Goal: Task Accomplishment & Management: Manage account settings

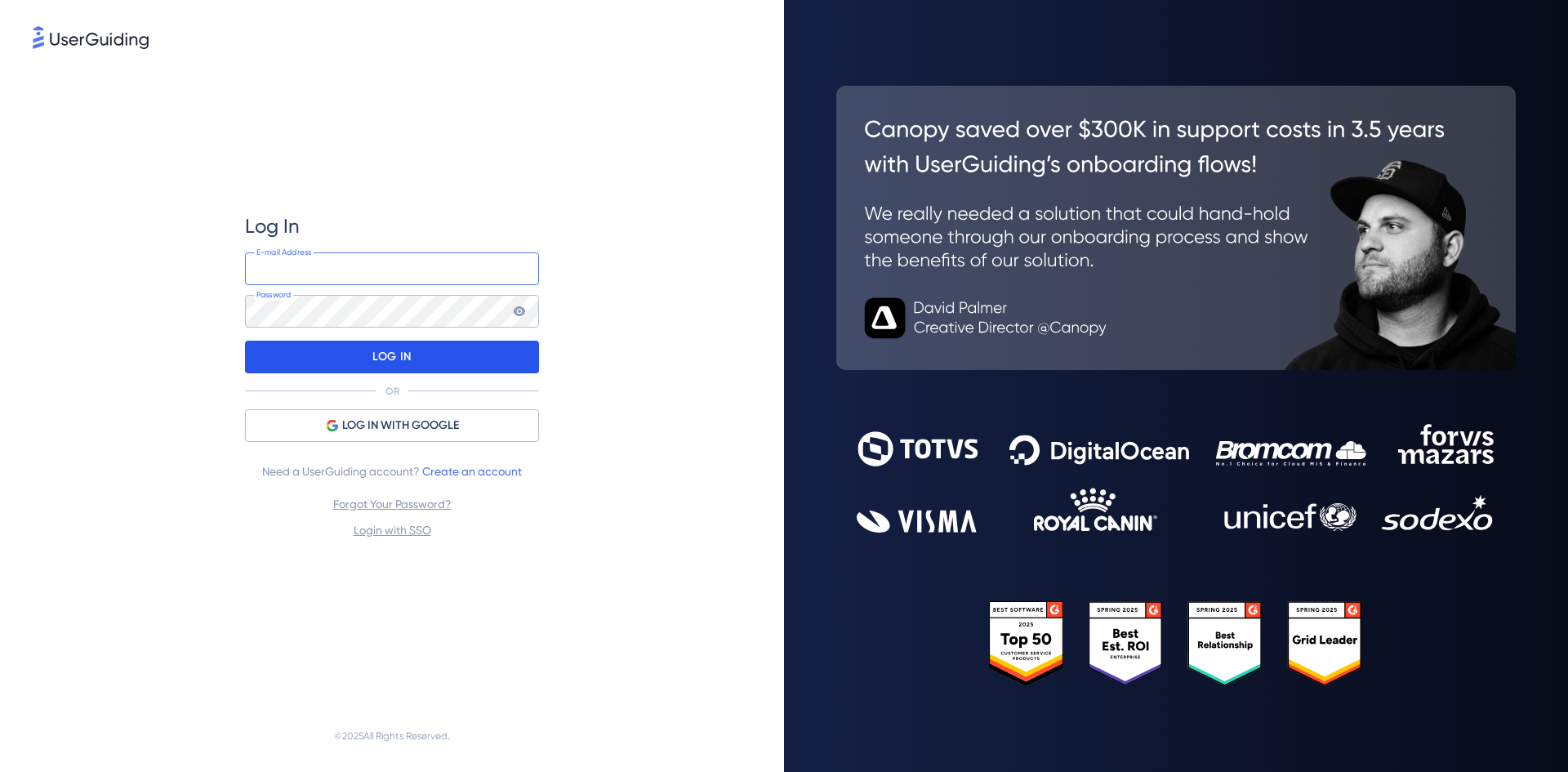
type input "[PERSON_NAME][EMAIL_ADDRESS][DOMAIN_NAME]"
click at [393, 355] on p "LOG IN" at bounding box center [391, 357] width 38 height 27
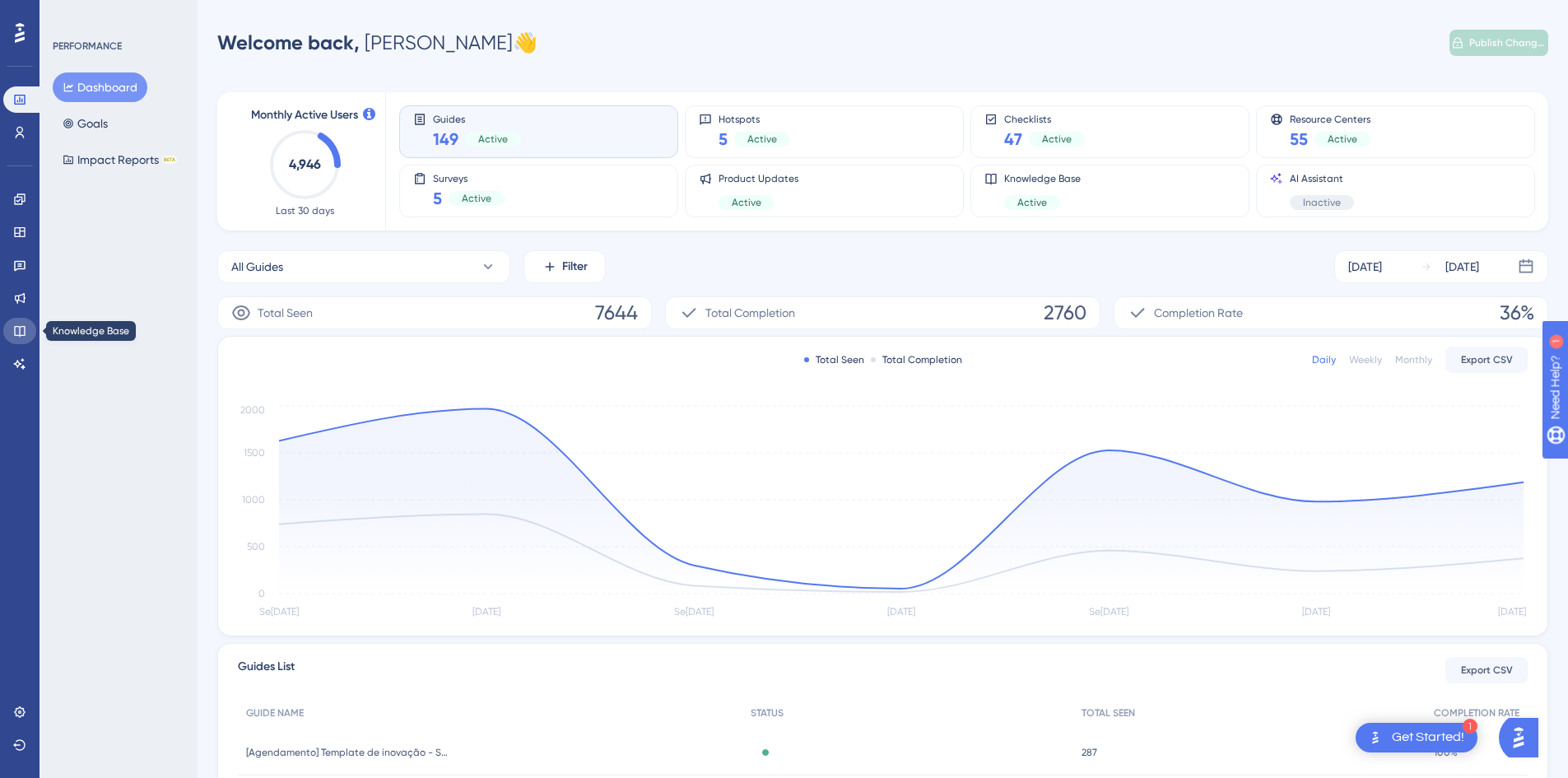
click at [22, 334] on icon at bounding box center [19, 331] width 13 height 13
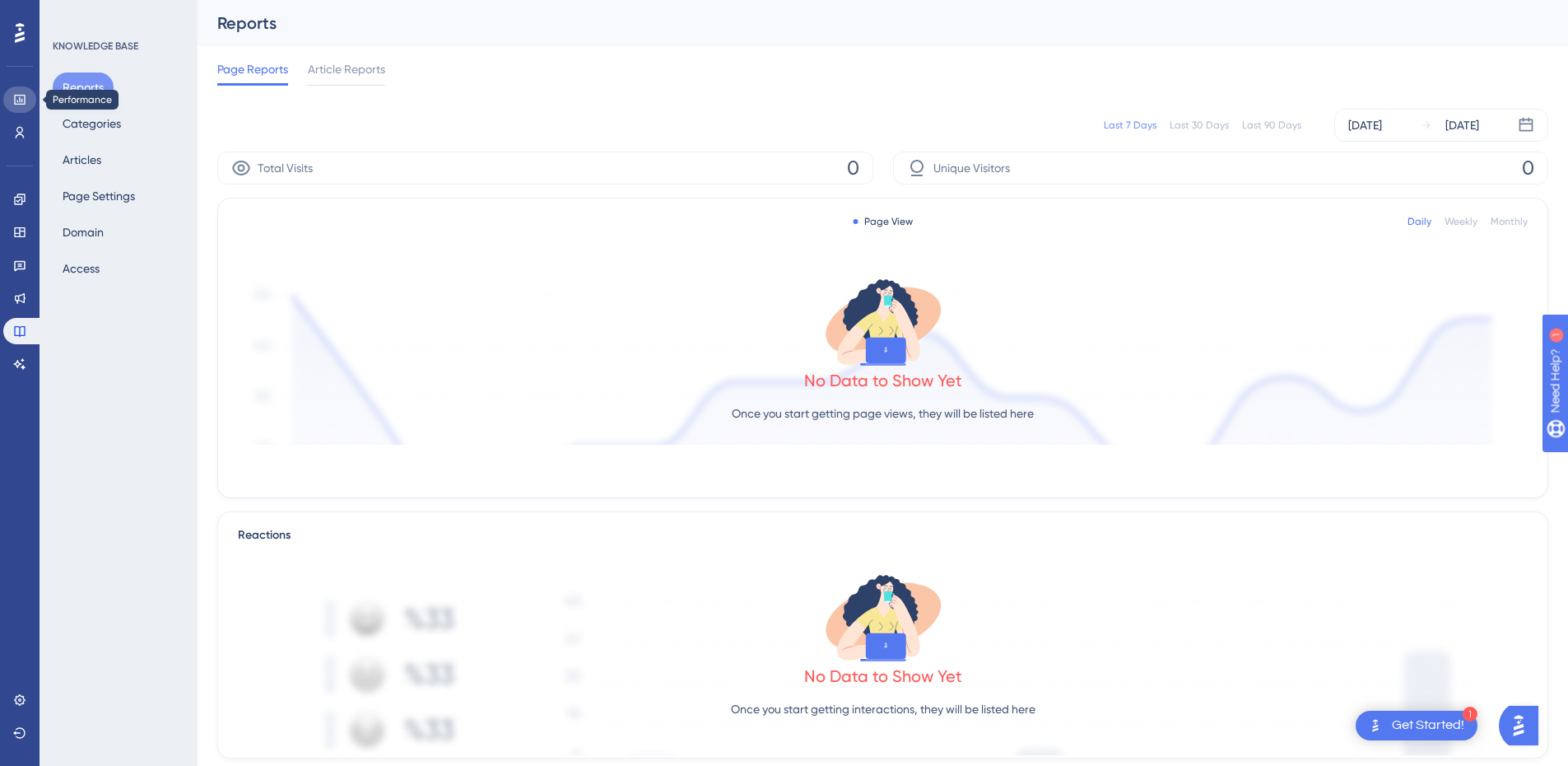
click at [21, 101] on icon at bounding box center [19, 100] width 11 height 10
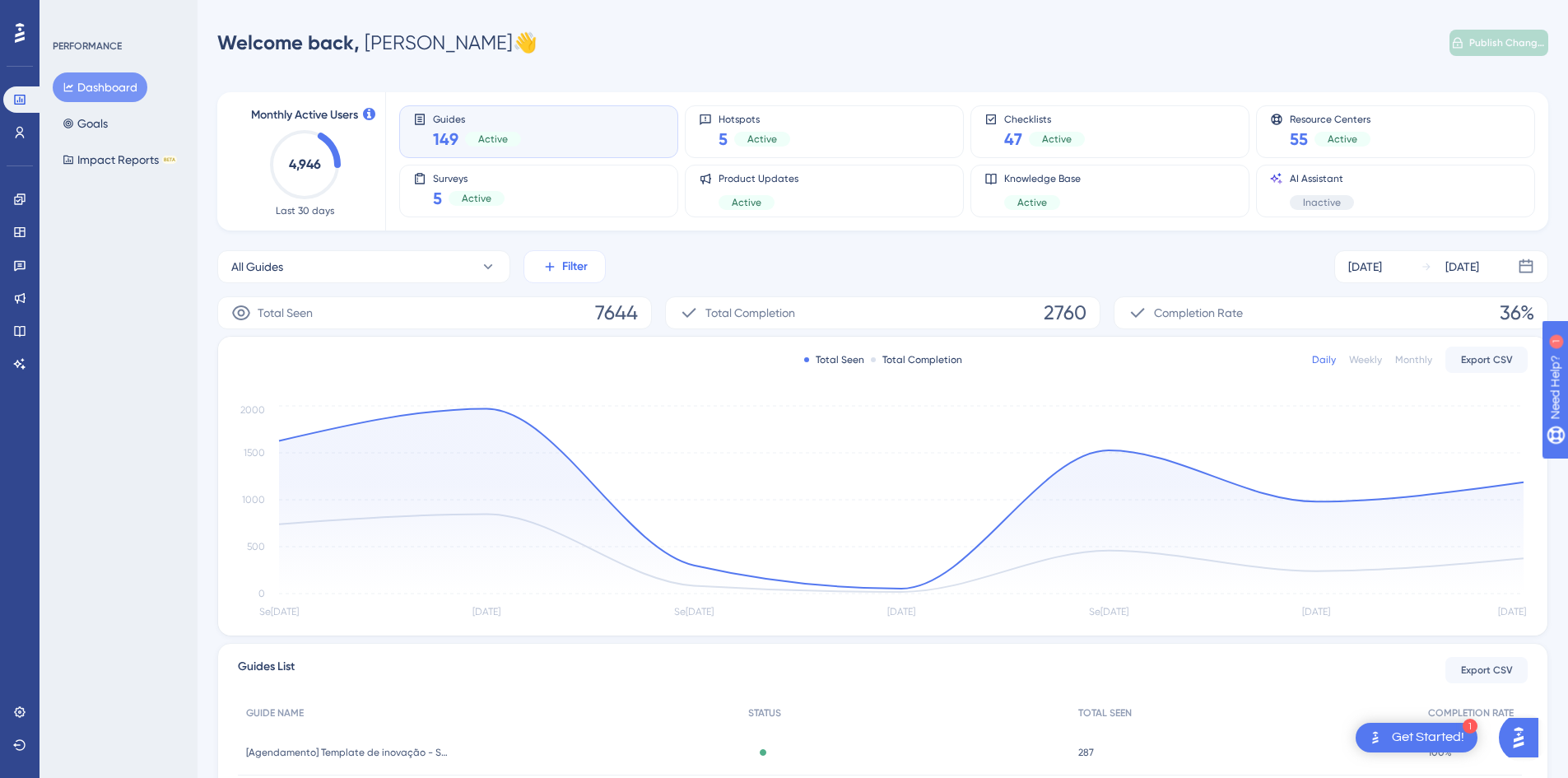
click at [586, 273] on span "Filter" at bounding box center [575, 266] width 26 height 19
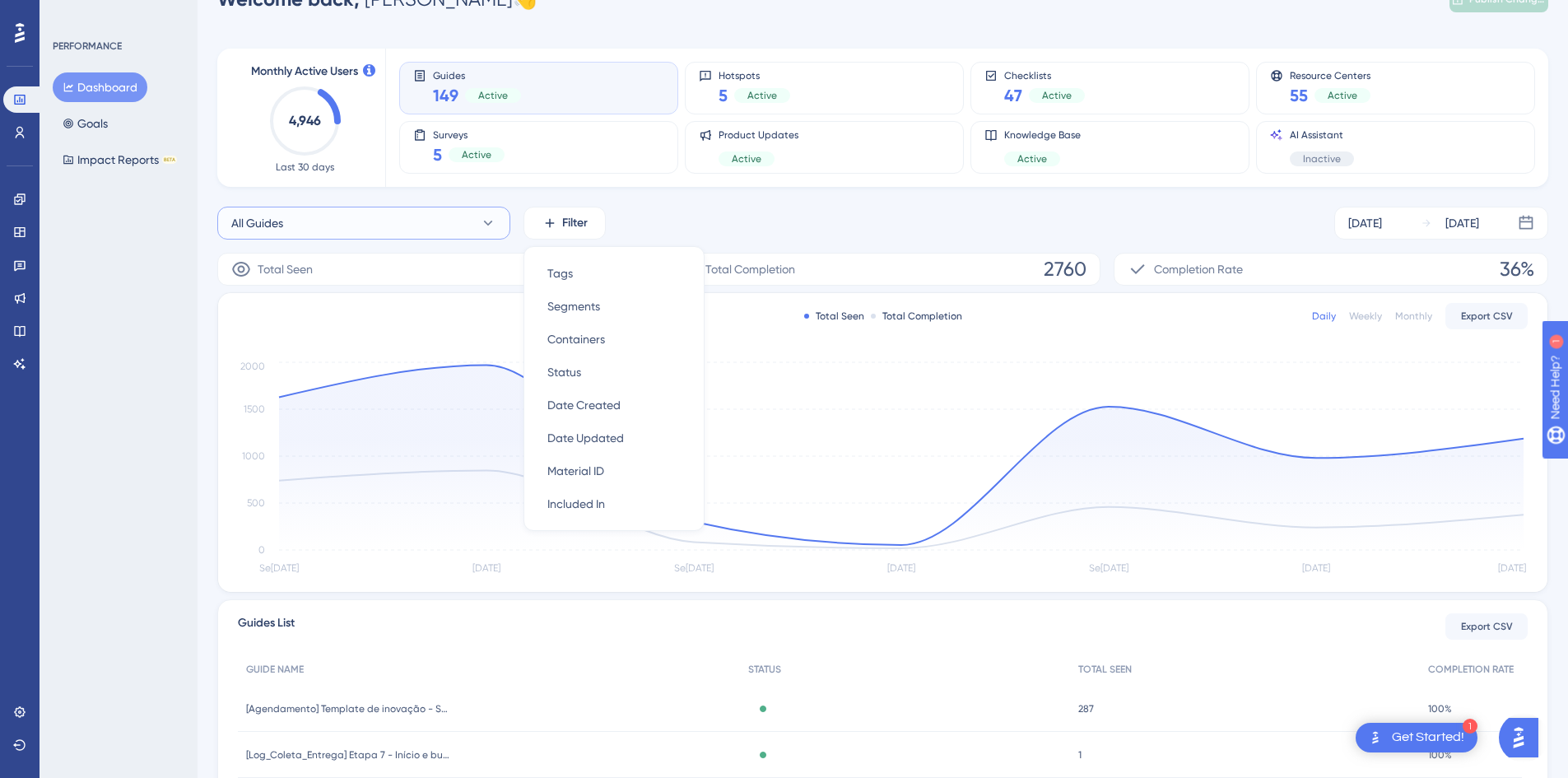
click at [489, 223] on icon at bounding box center [489, 223] width 17 height 17
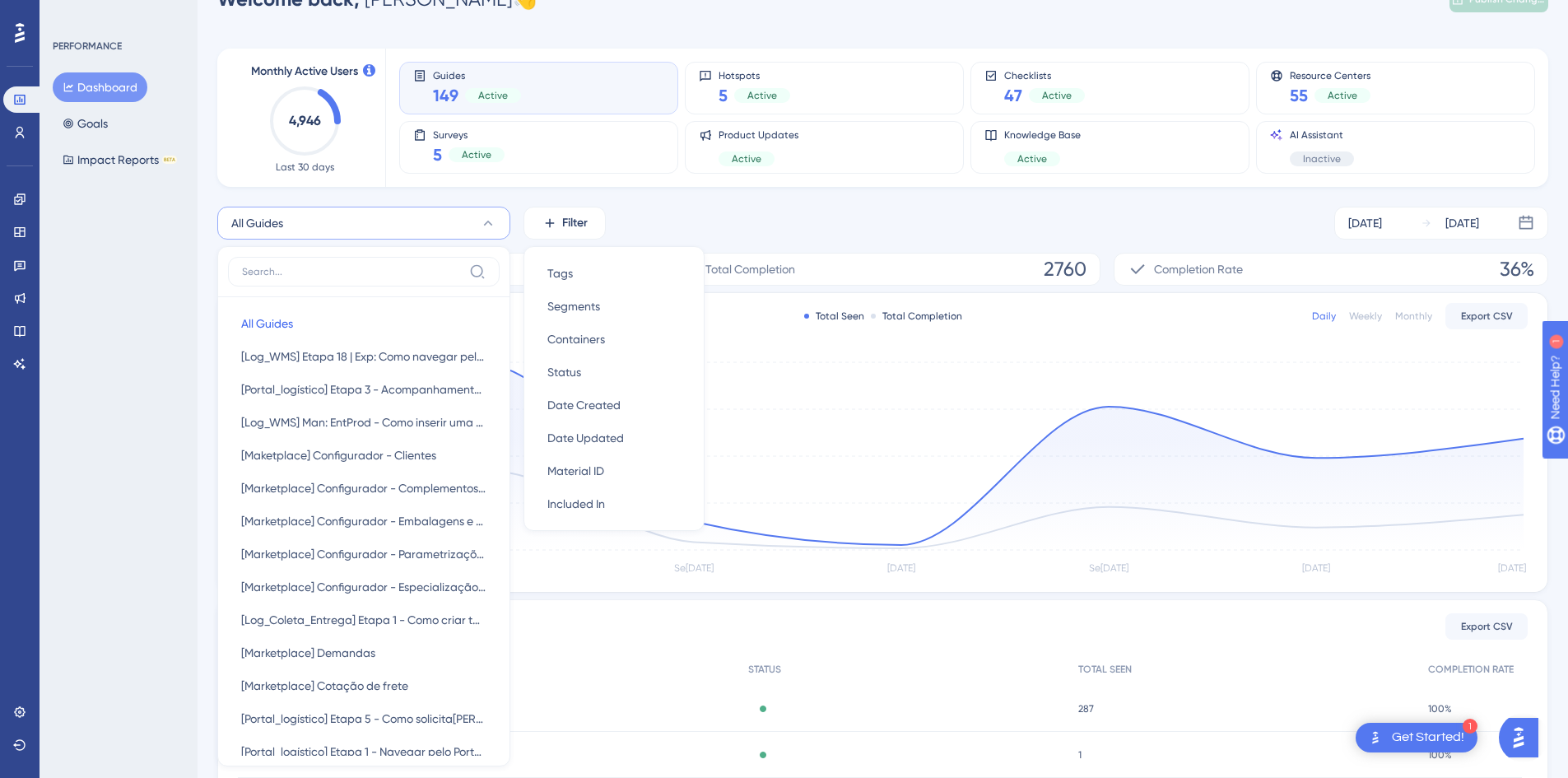
click at [489, 223] on icon at bounding box center [489, 223] width 17 height 17
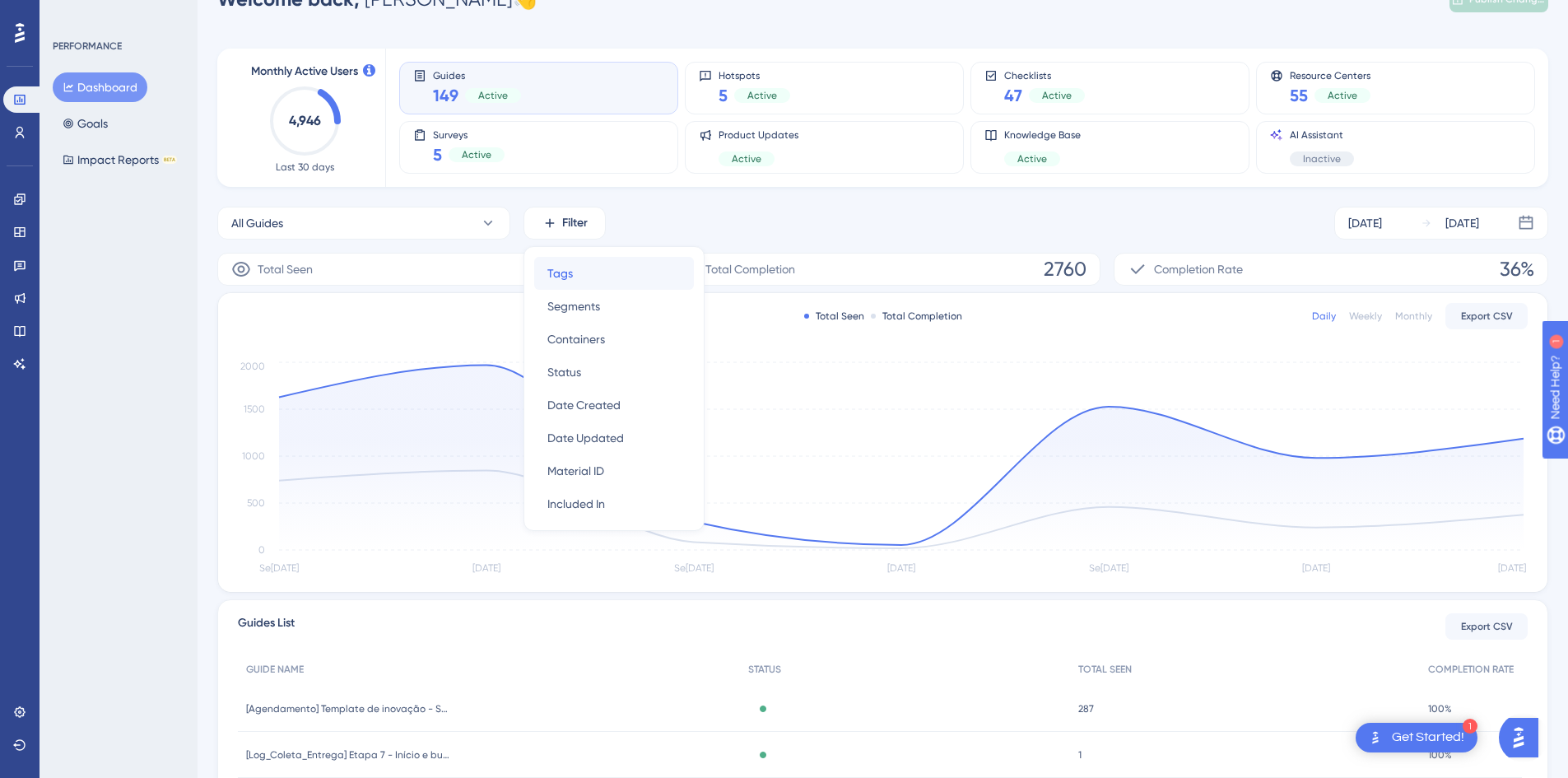
click at [587, 277] on div "Tags Tags" at bounding box center [614, 274] width 134 height 33
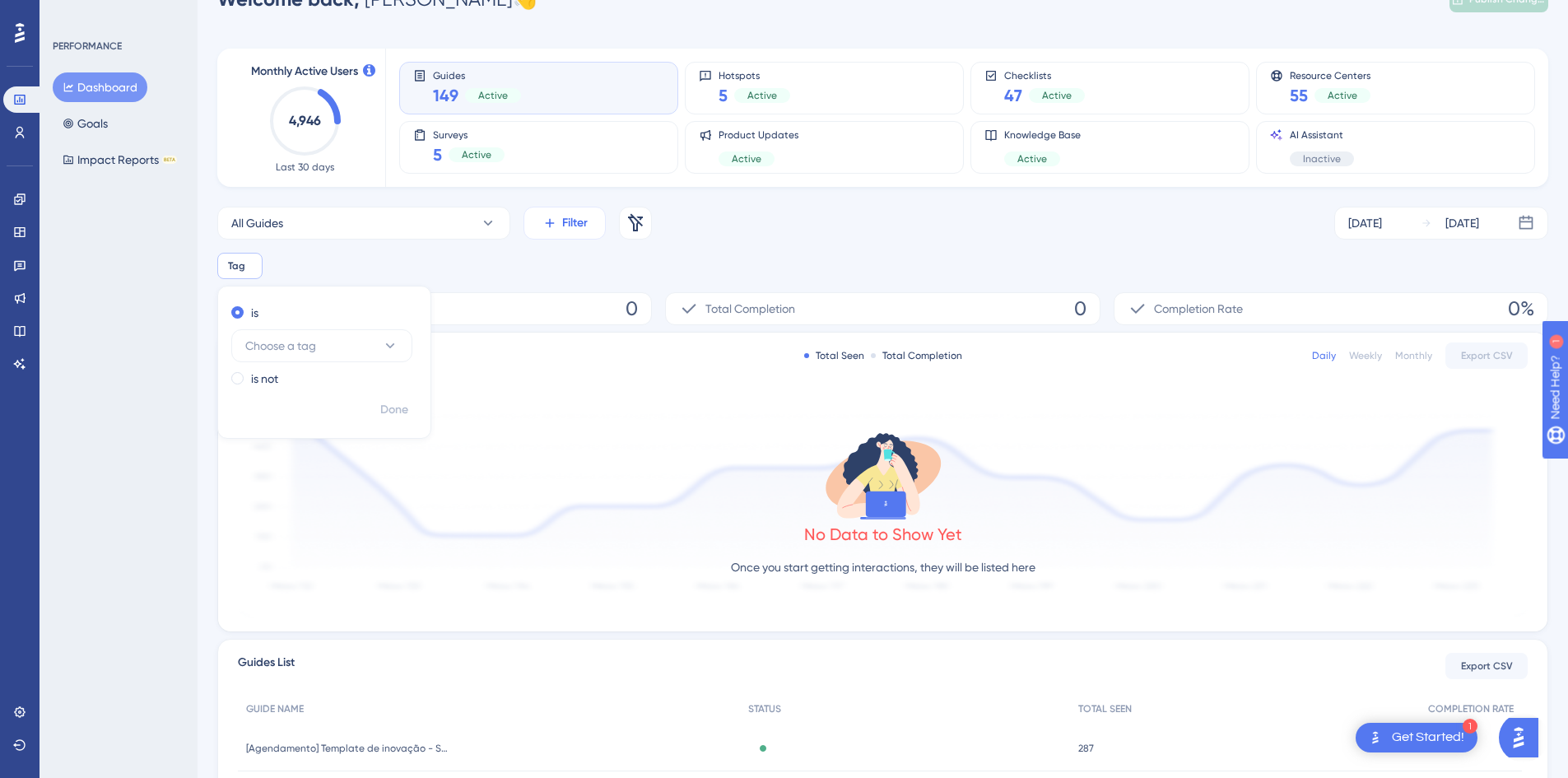
click at [587, 227] on span "Filter" at bounding box center [575, 222] width 26 height 19
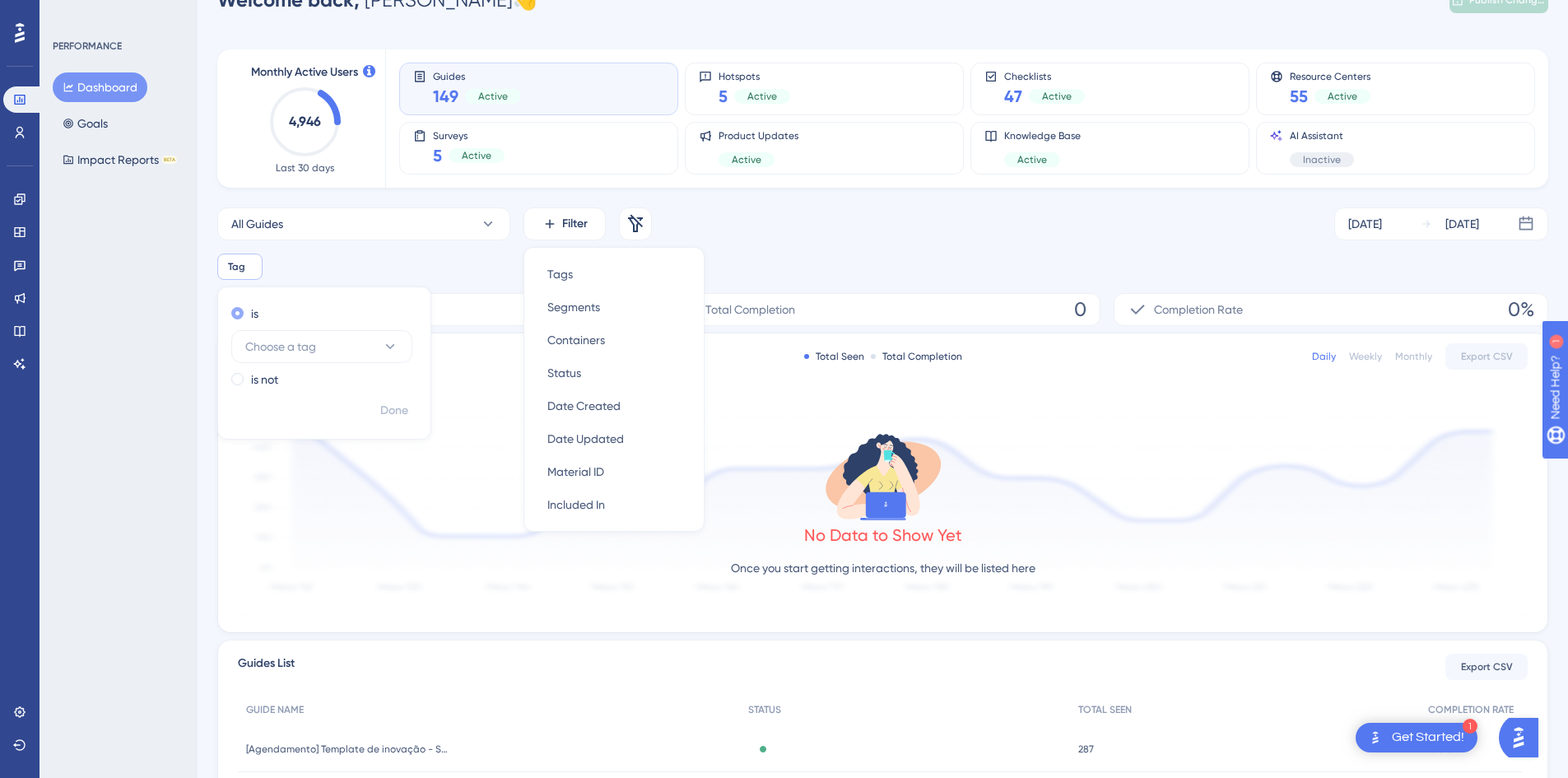
click at [287, 312] on div "is" at bounding box center [321, 313] width 180 height 19
click at [717, 242] on div "All Guides Filter Remove Filters Se[DATE]c[DATE]ag is Remove is Choose a tag is…" at bounding box center [883, 243] width 1331 height 73
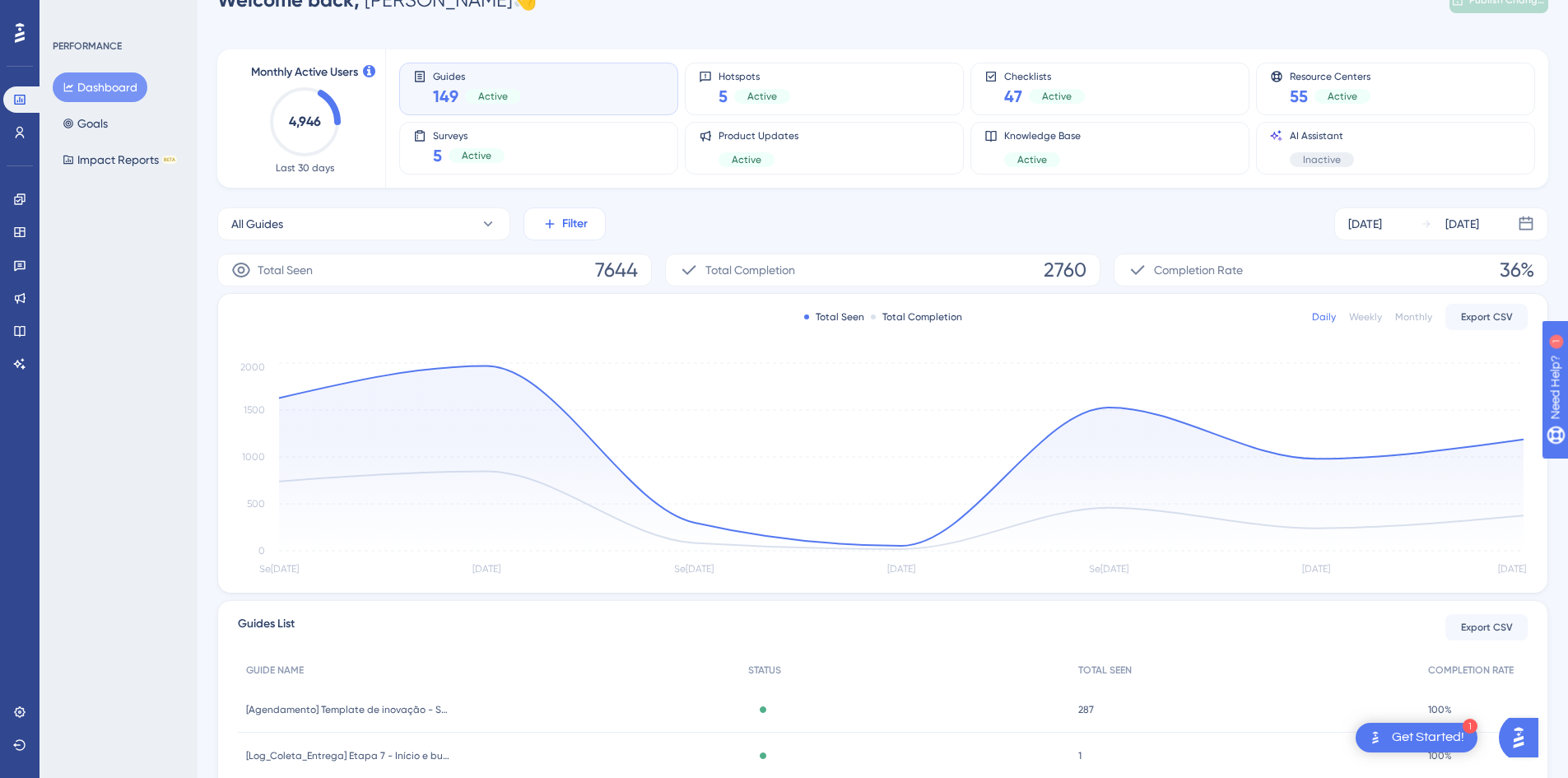
click at [574, 230] on span "Filter" at bounding box center [575, 223] width 26 height 19
click at [837, 207] on div "All Guides Filter Tags Tags Segments Segments Containers Containers Status Stat…" at bounding box center [883, 223] width 1331 height 33
click at [24, 129] on icon at bounding box center [19, 133] width 13 height 13
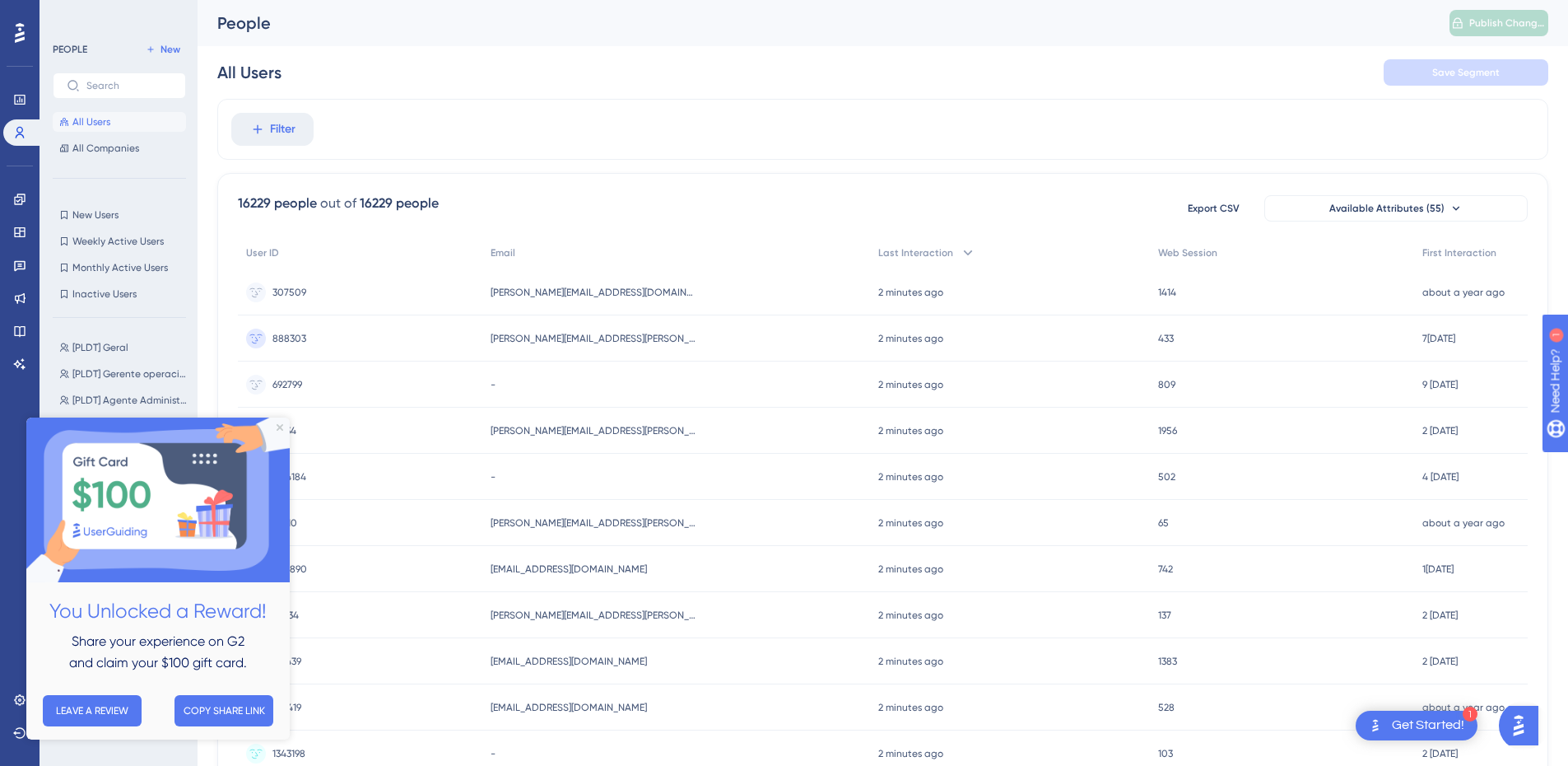
click at [284, 430] on img at bounding box center [159, 500] width 264 height 165
click at [281, 427] on icon "Close Preview" at bounding box center [279, 427] width 6 height 6
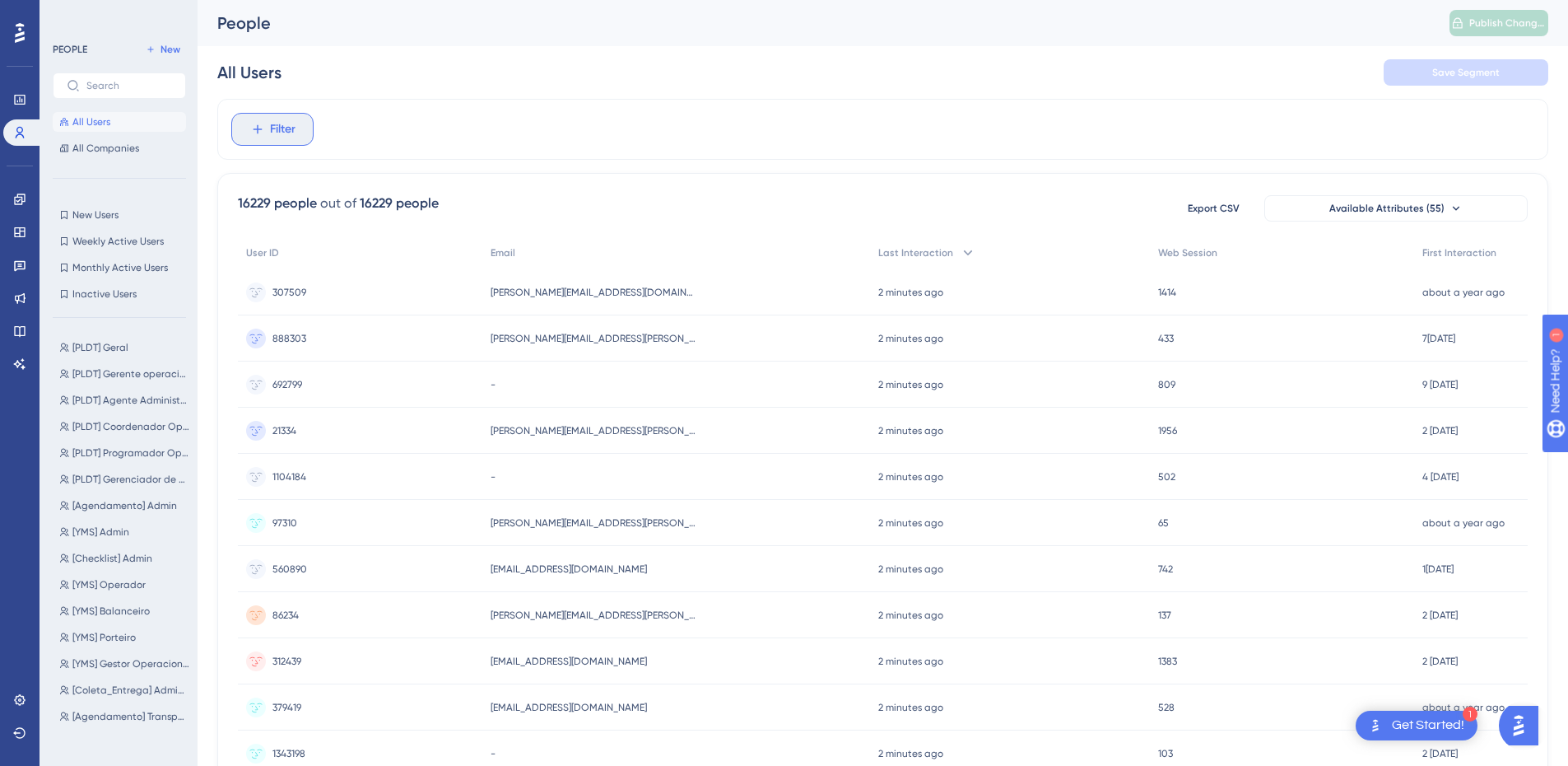
click at [286, 134] on span "Filter" at bounding box center [283, 128] width 26 height 19
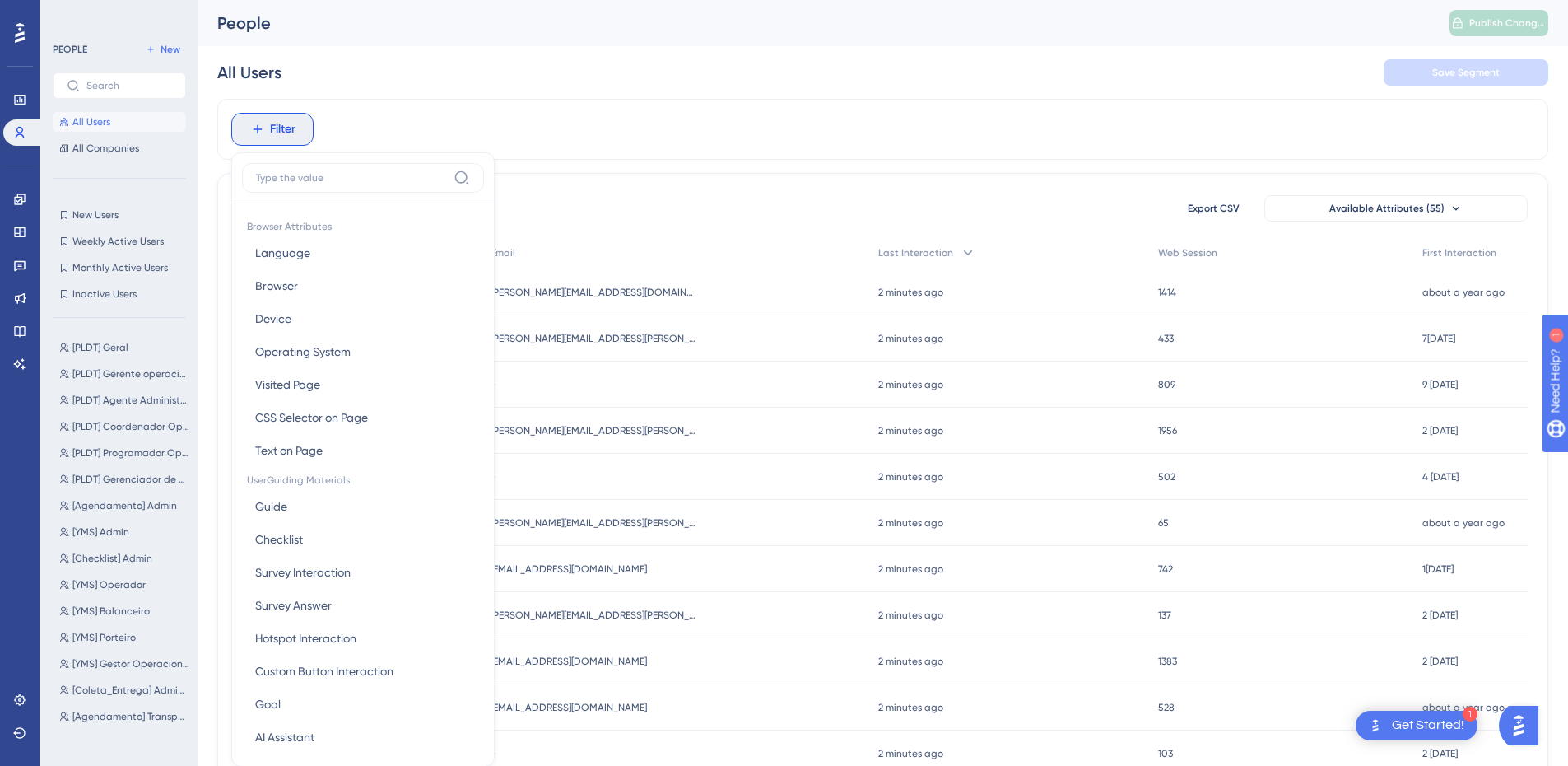
scroll to position [15, 0]
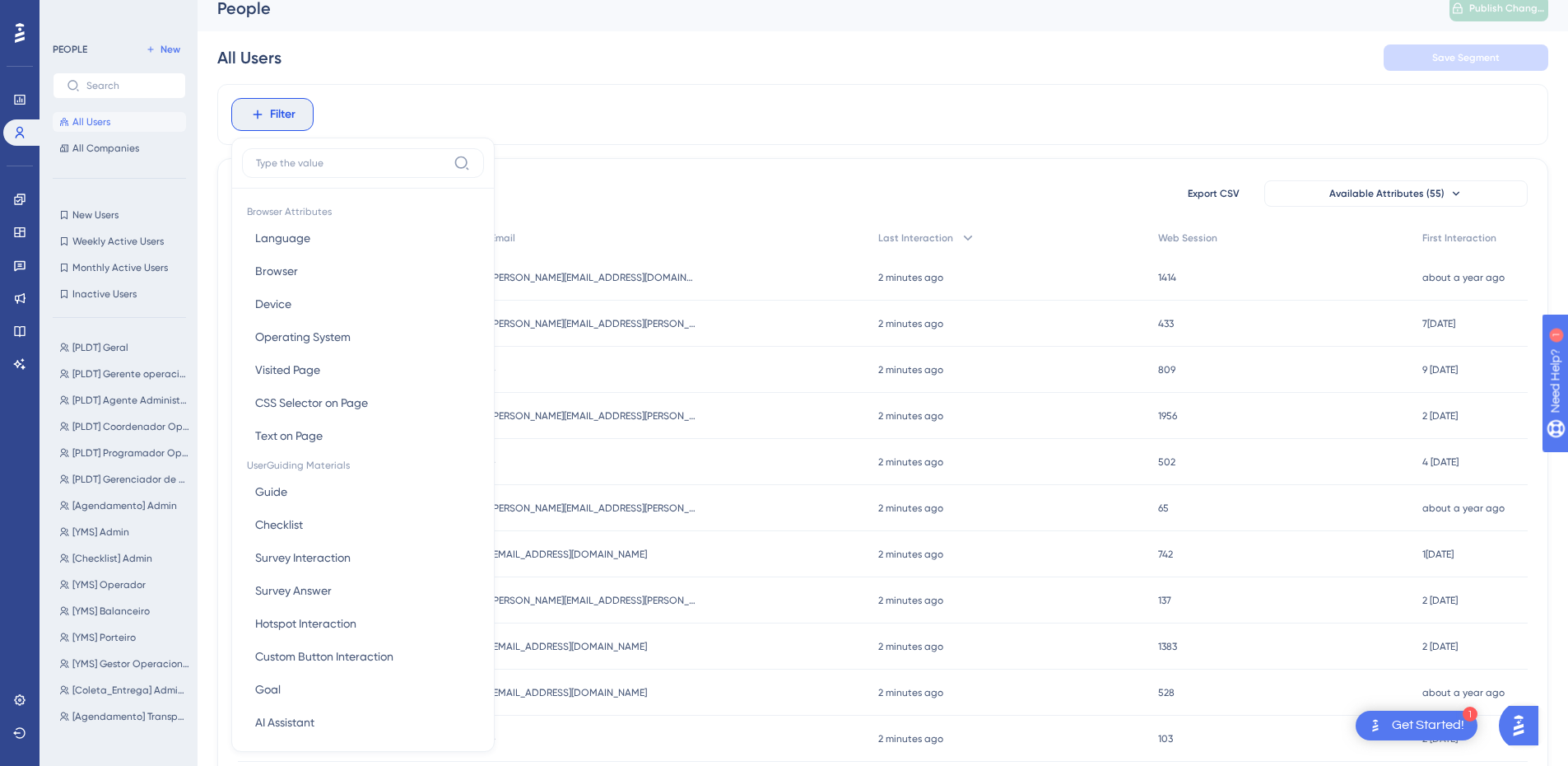
click at [327, 163] on input at bounding box center [351, 163] width 191 height 13
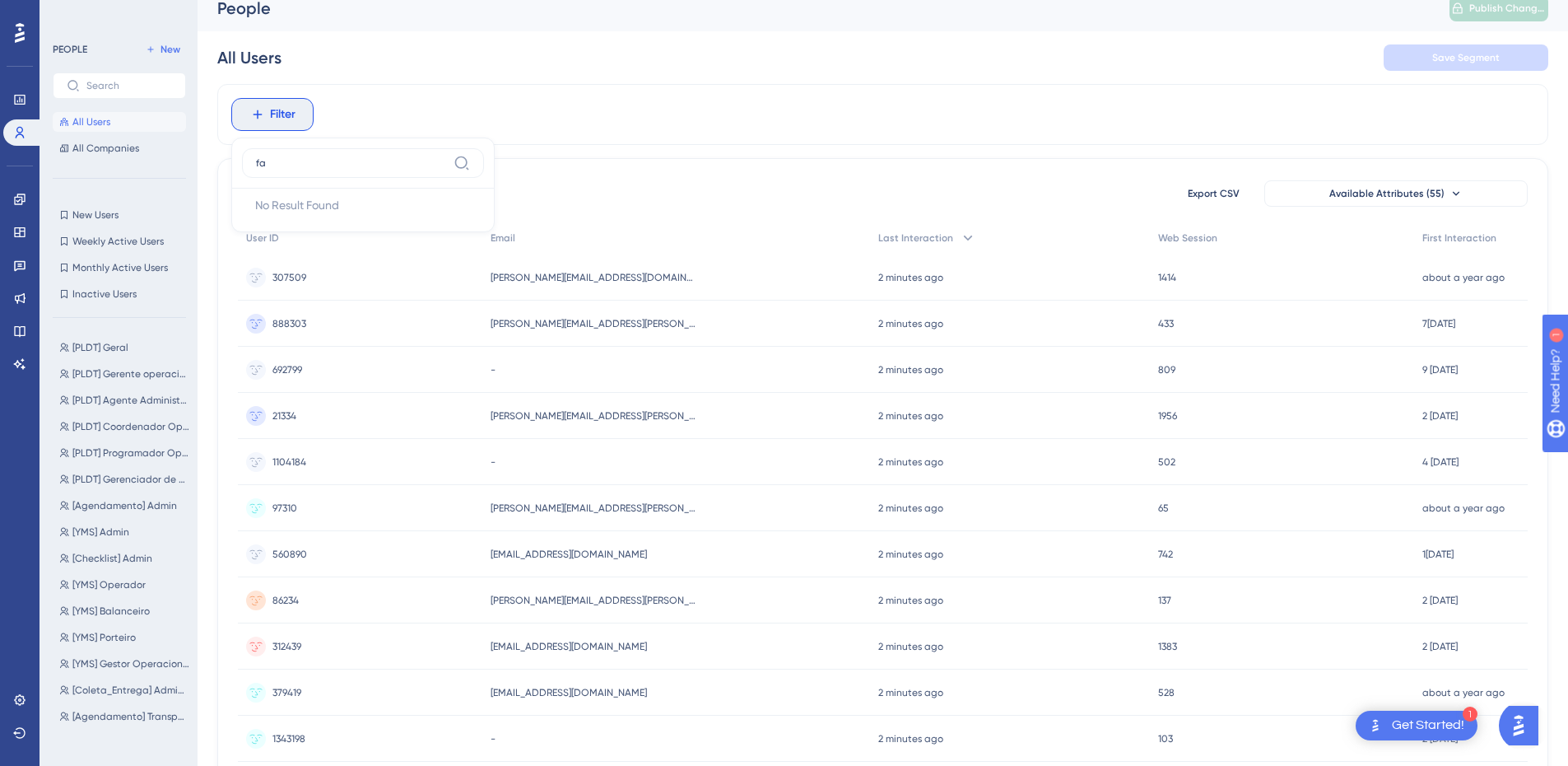
type input "f"
click at [458, 164] on icon at bounding box center [462, 163] width 17 height 17
click at [447, 164] on input "scala" at bounding box center [351, 163] width 191 height 13
click at [336, 164] on input "scala" at bounding box center [351, 163] width 191 height 13
type input "s"
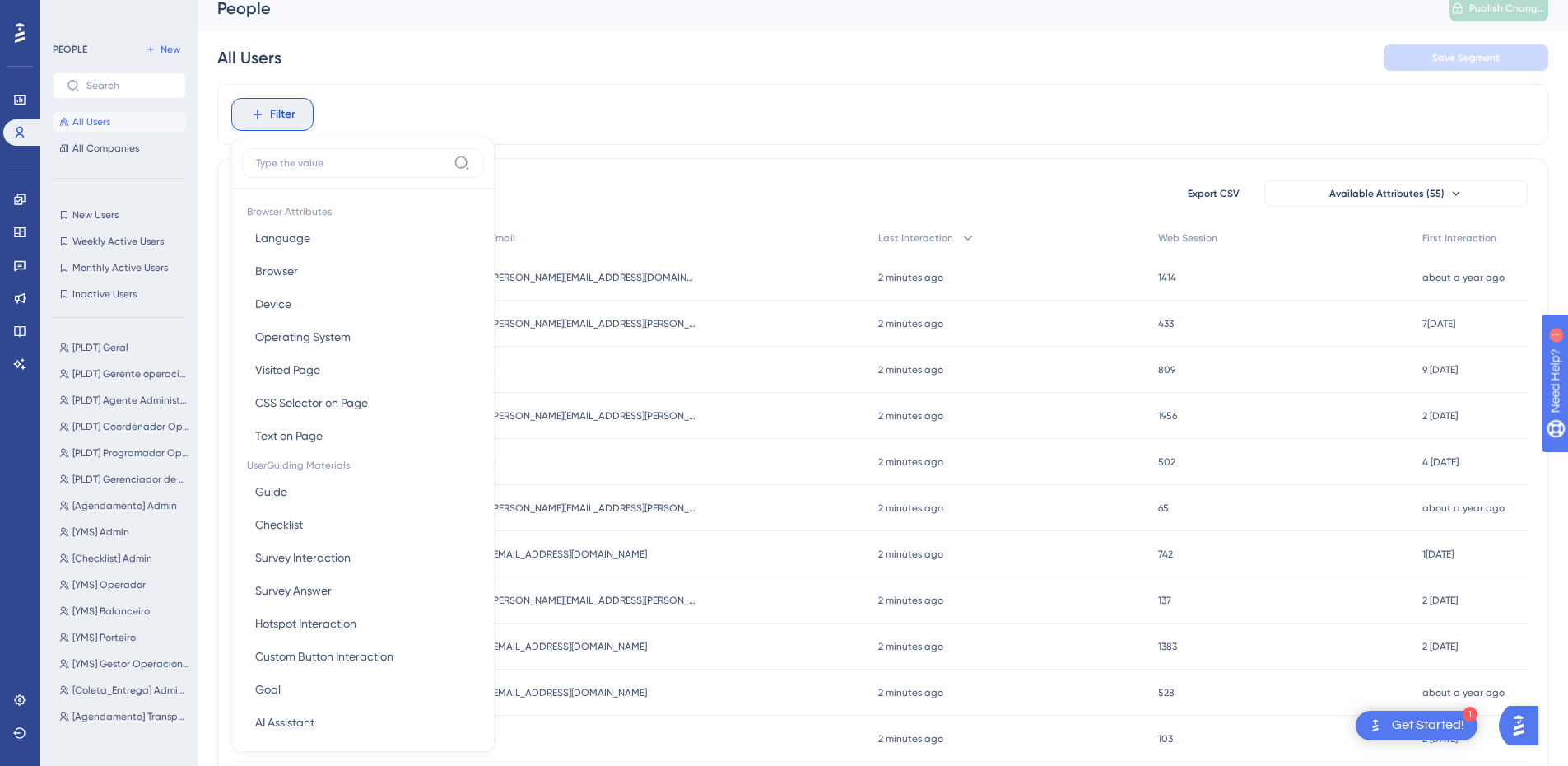
click at [279, 111] on span "Filter" at bounding box center [283, 113] width 26 height 19
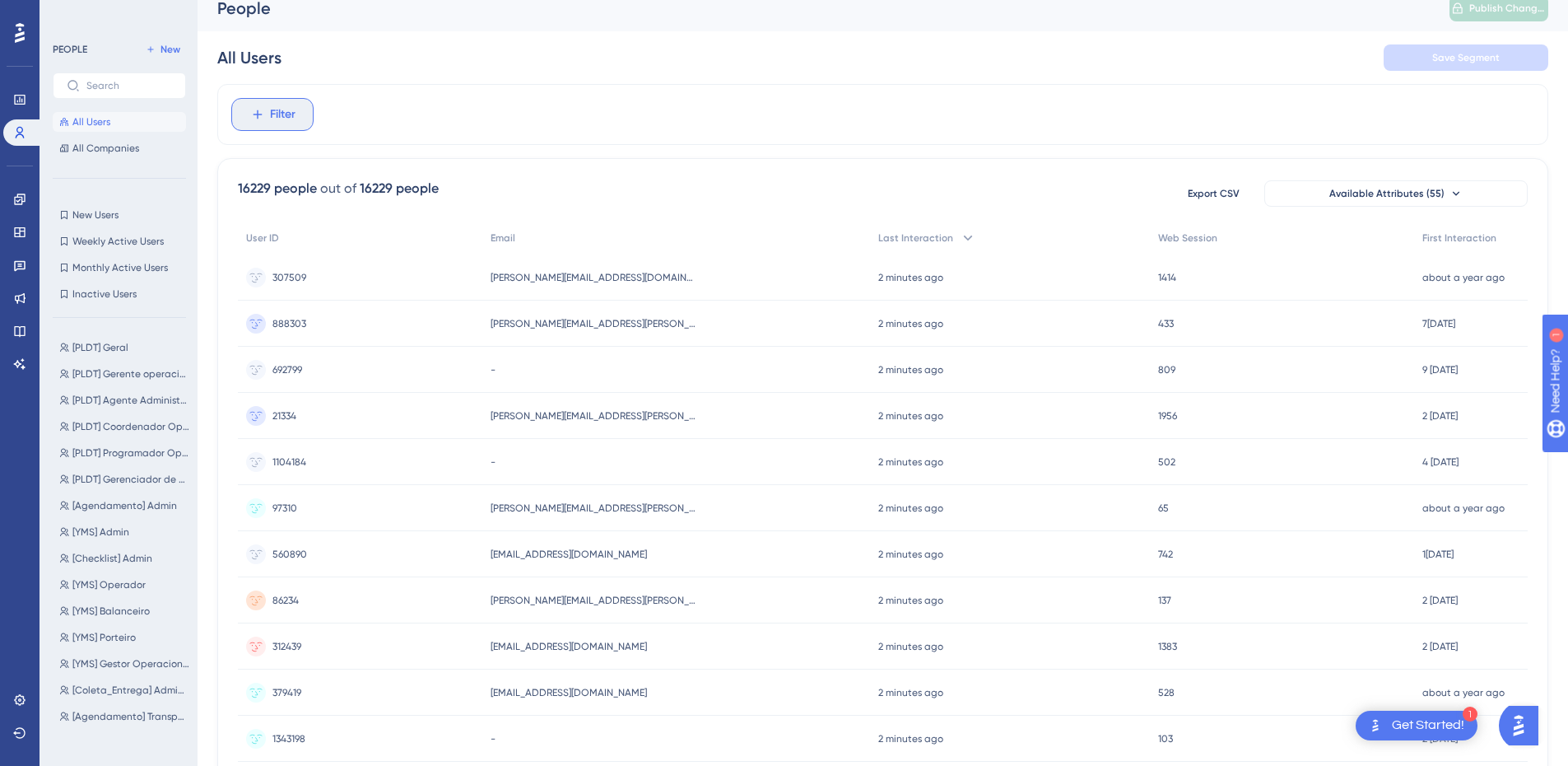
click at [279, 111] on span "Filter" at bounding box center [283, 113] width 26 height 19
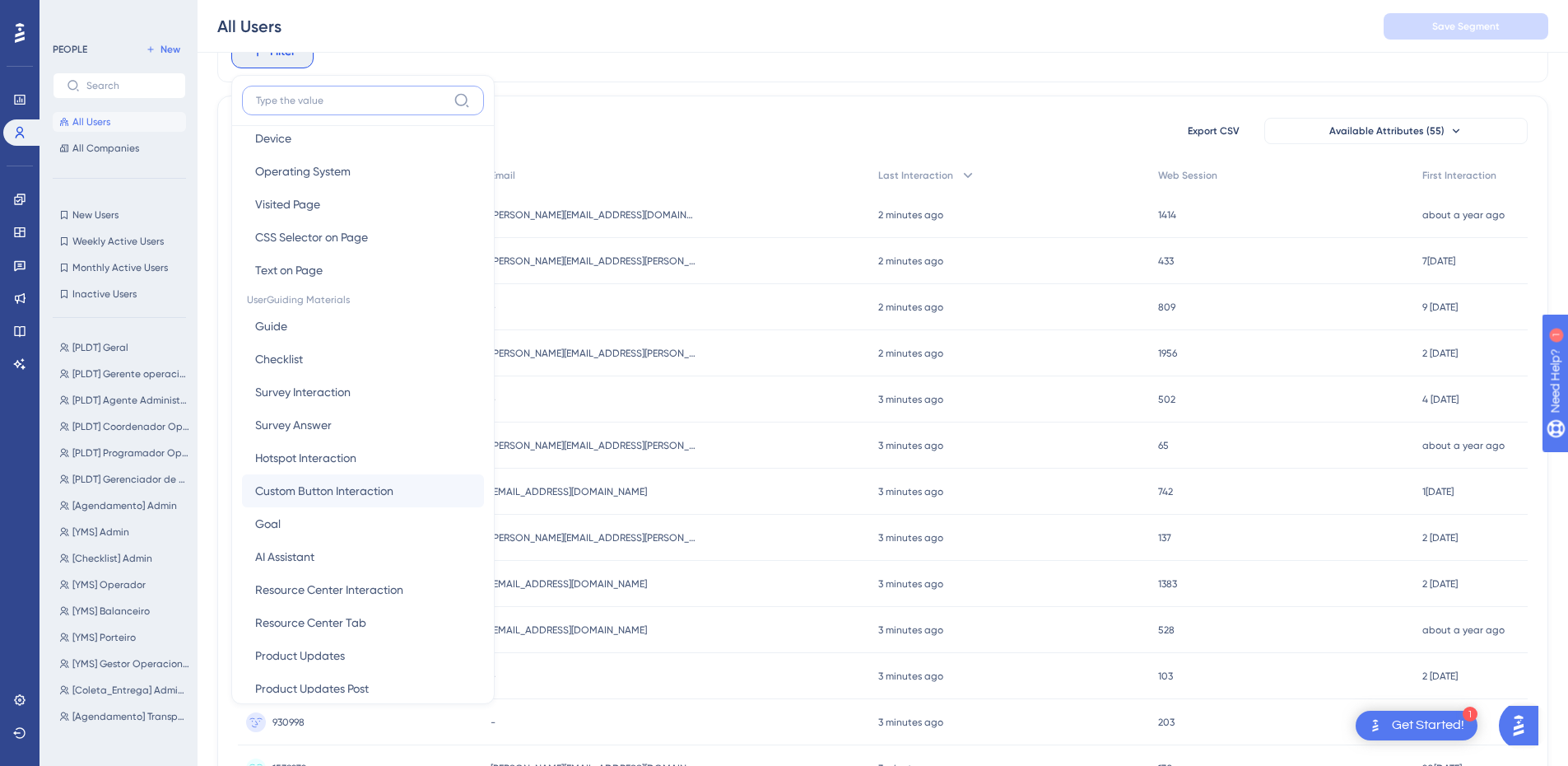
scroll to position [0, 0]
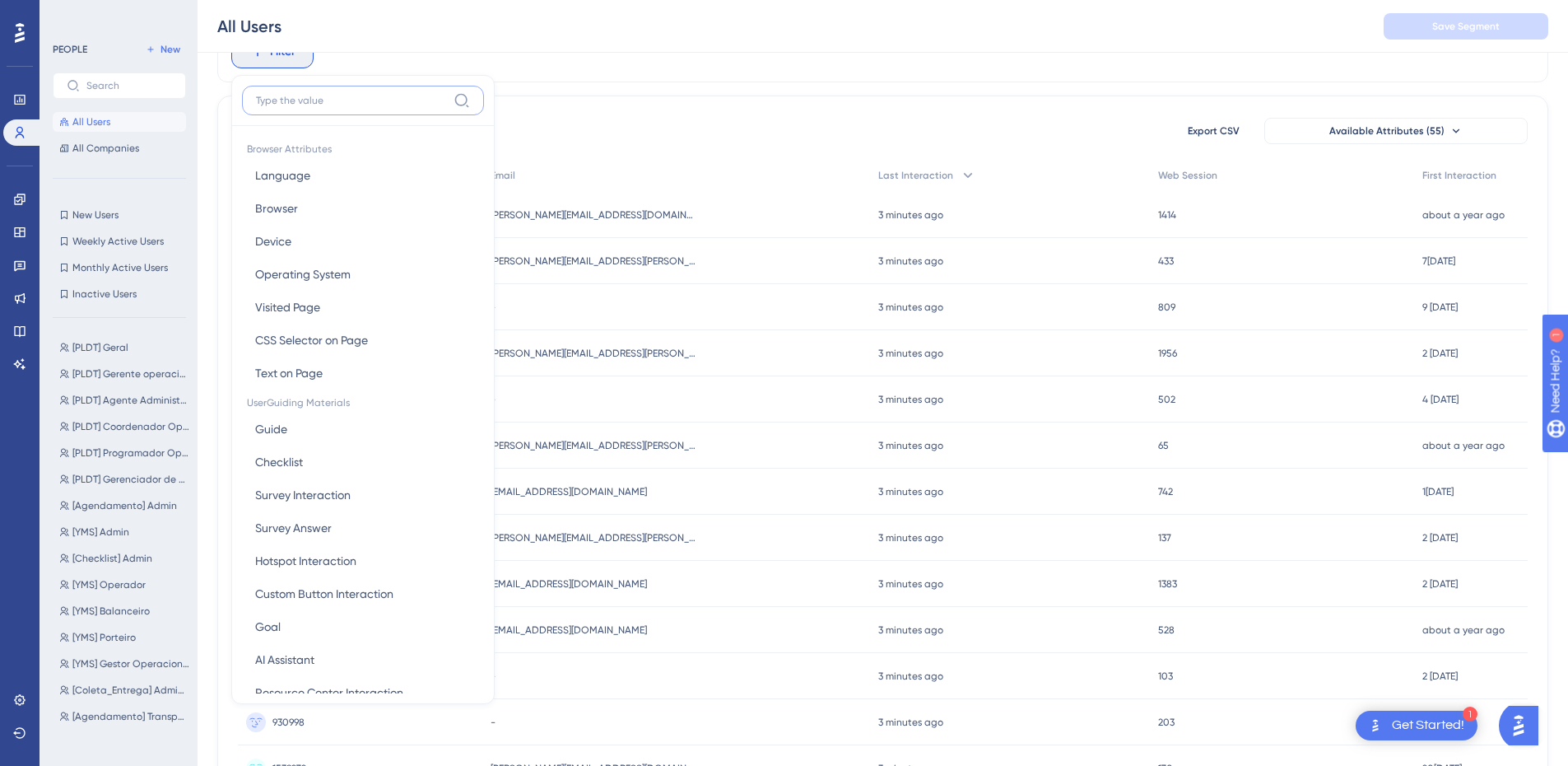
click at [289, 99] on input at bounding box center [351, 100] width 191 height 13
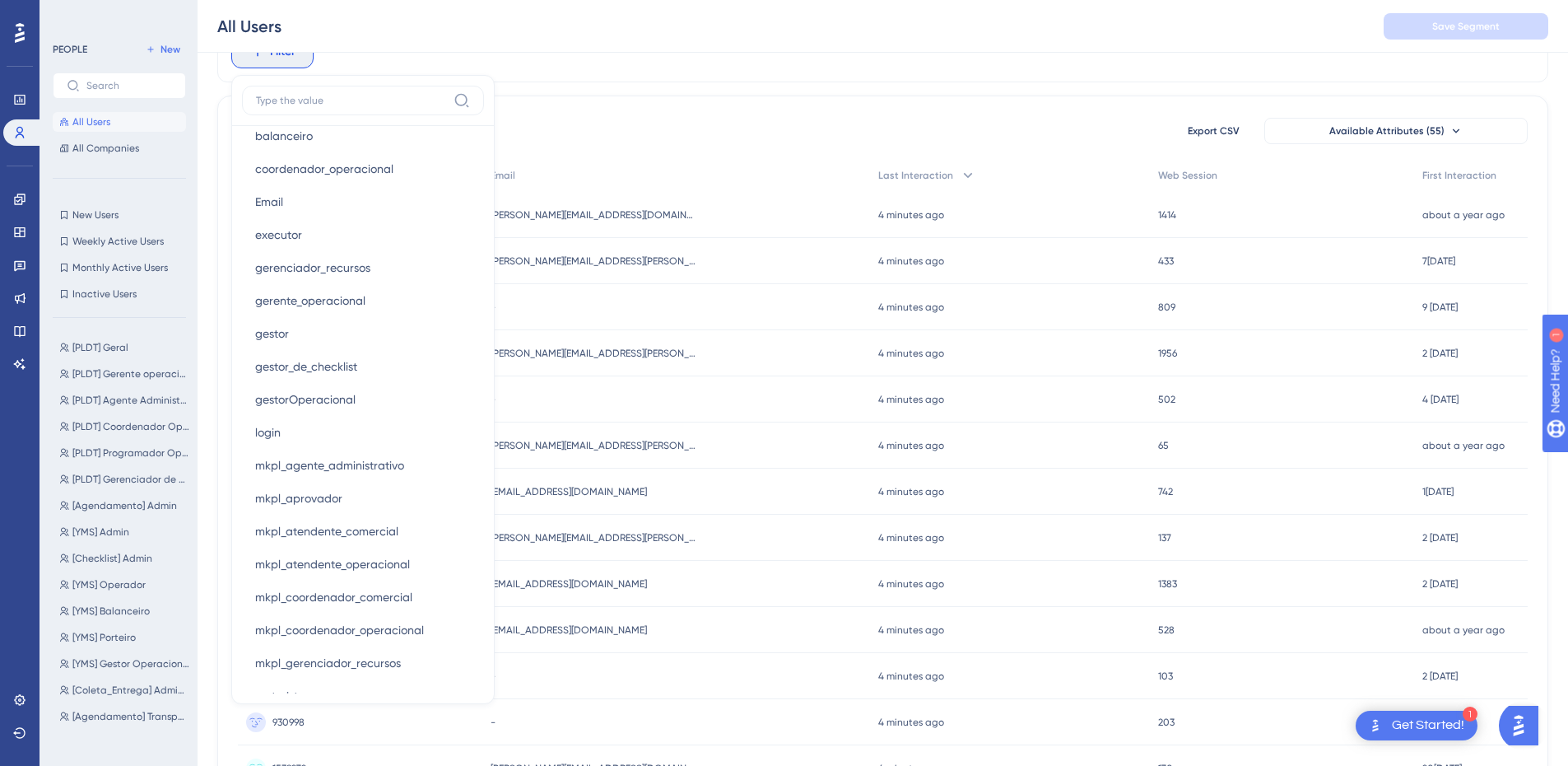
scroll to position [1070, 0]
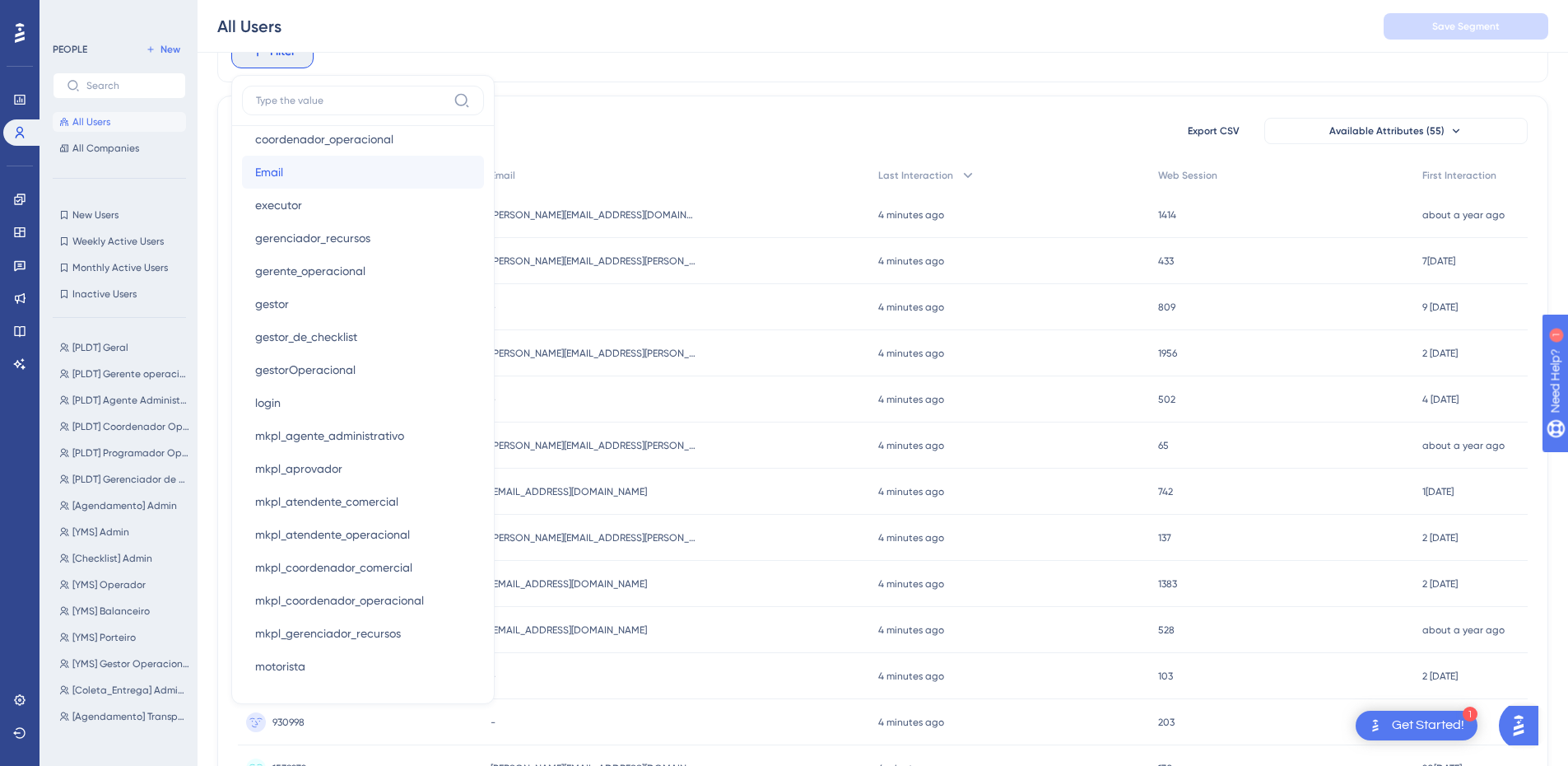
click at [299, 177] on button "Email Email" at bounding box center [363, 172] width 242 height 33
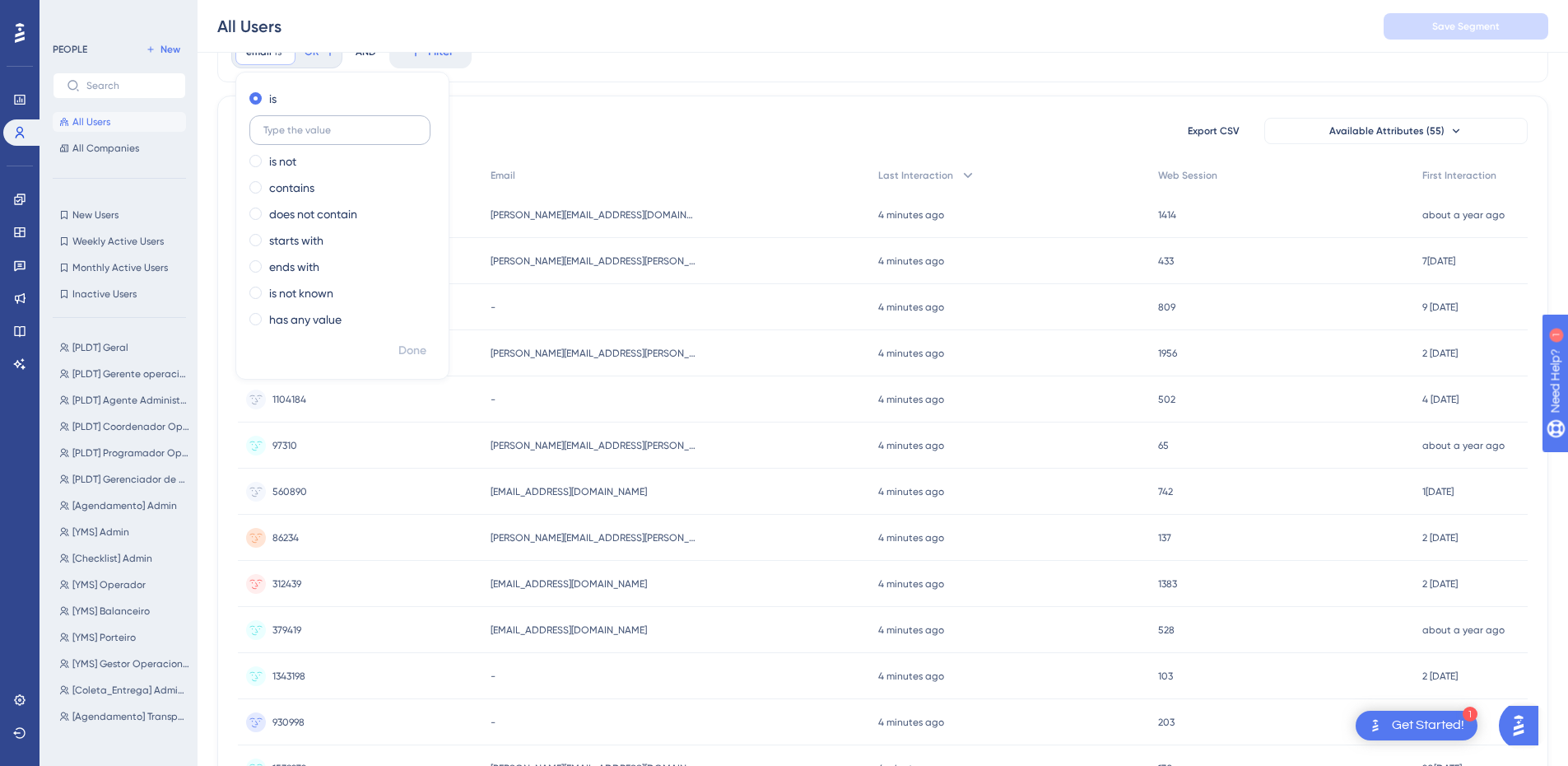
click at [297, 133] on input "text" at bounding box center [340, 130] width 153 height 12
click at [258, 189] on span at bounding box center [255, 186] width 12 height 12
click at [266, 183] on input "radio" at bounding box center [266, 183] width 0 height 0
click at [275, 184] on input "text" at bounding box center [340, 183] width 153 height 12
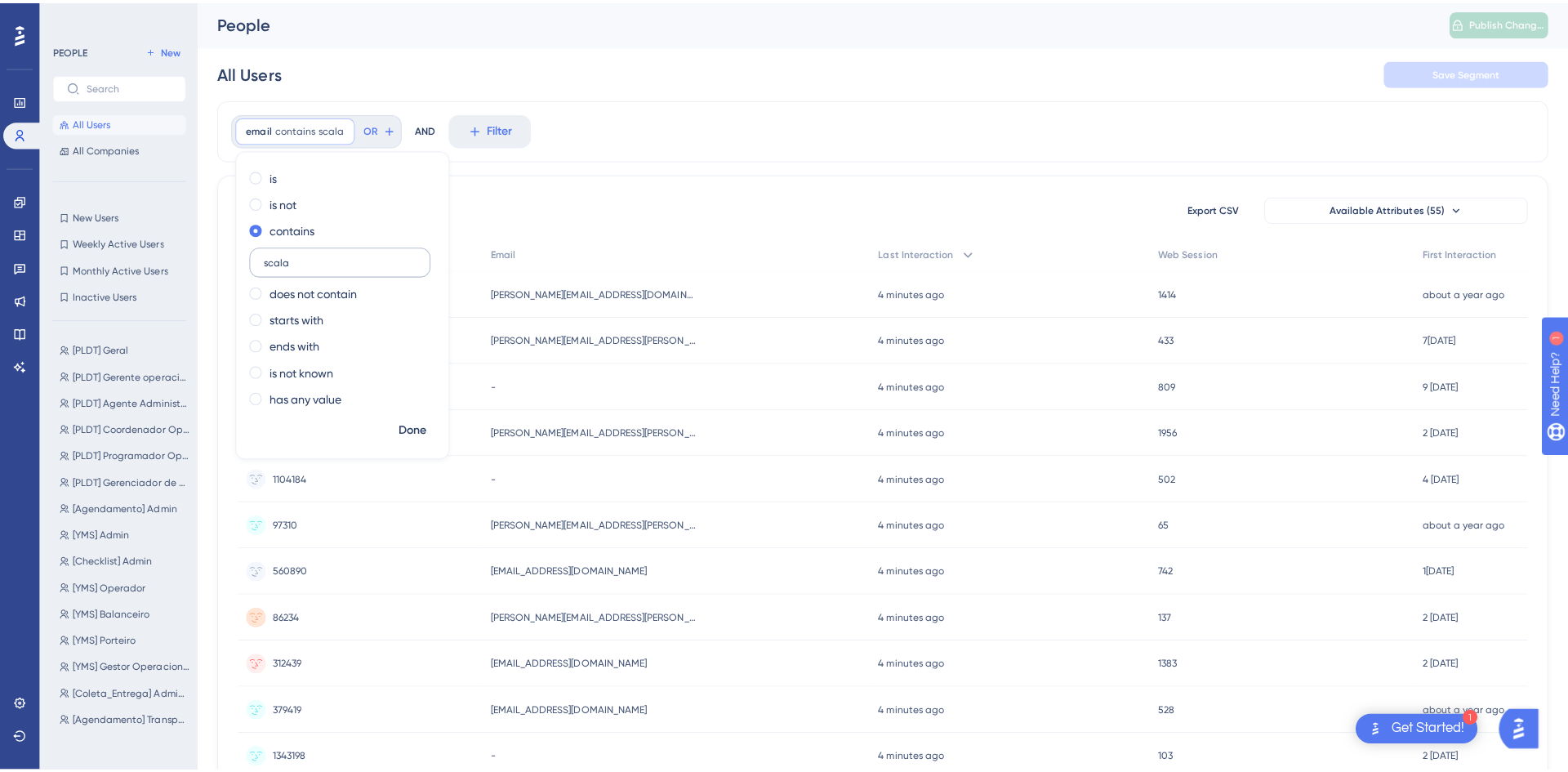
scroll to position [0, 0]
type input "scala"
click at [409, 426] on span "Done" at bounding box center [409, 424] width 27 height 19
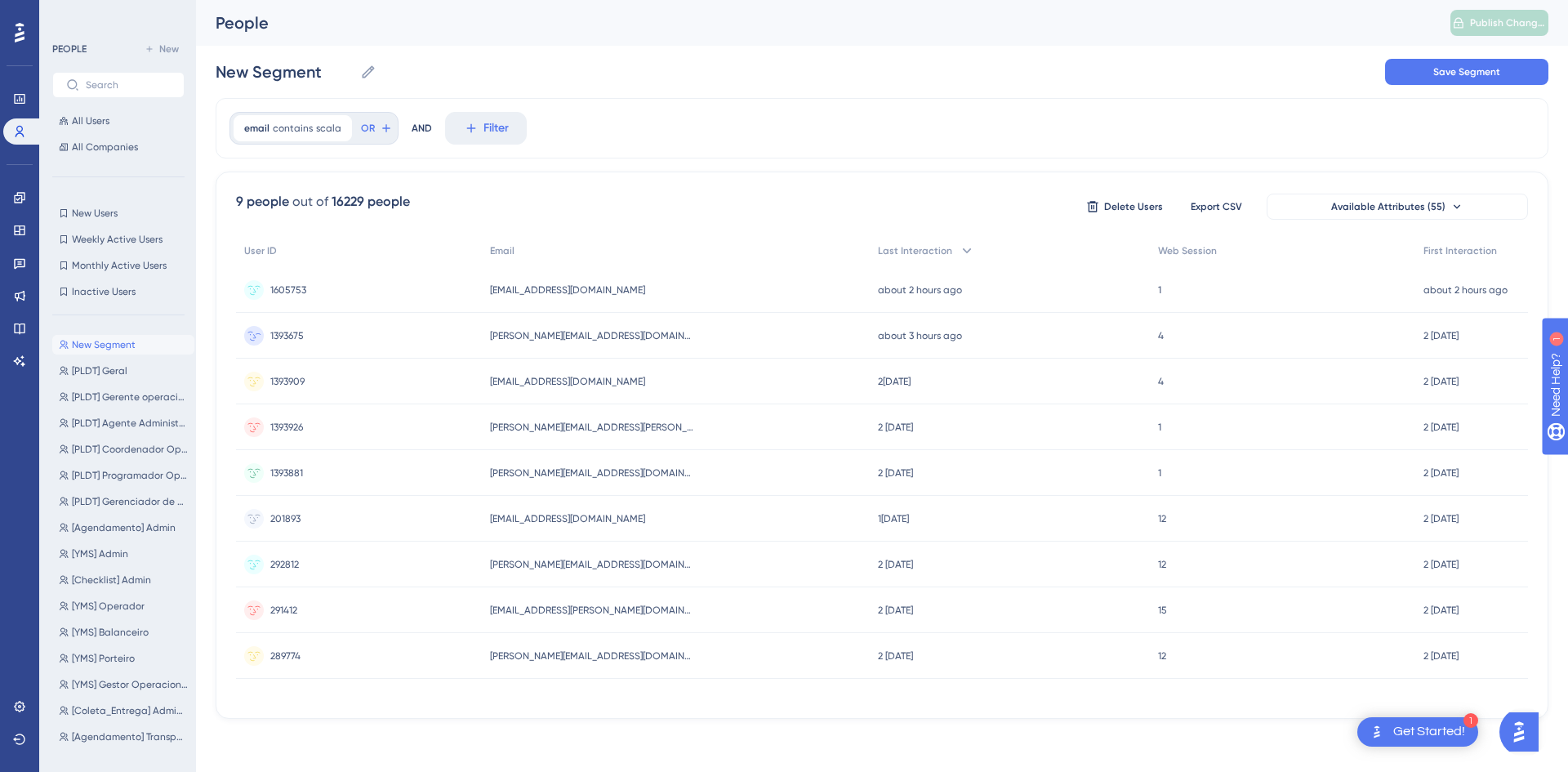
click at [481, 335] on div "1393675 1393675" at bounding box center [358, 336] width 246 height 46
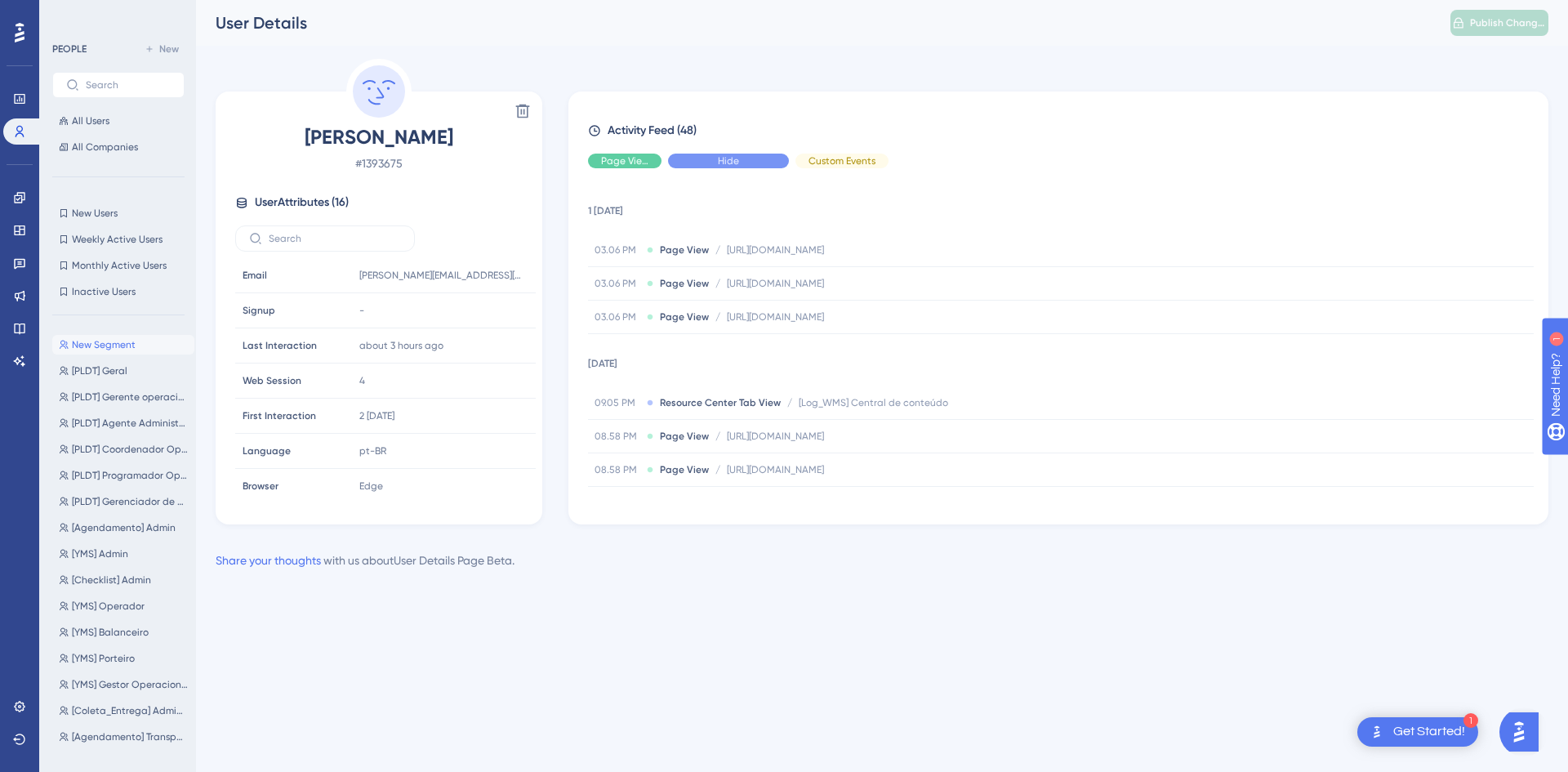
click at [722, 160] on span "Hide" at bounding box center [728, 161] width 21 height 13
click at [722, 160] on span "Show" at bounding box center [728, 161] width 25 height 13
click at [613, 159] on div "Hide" at bounding box center [624, 161] width 73 height 15
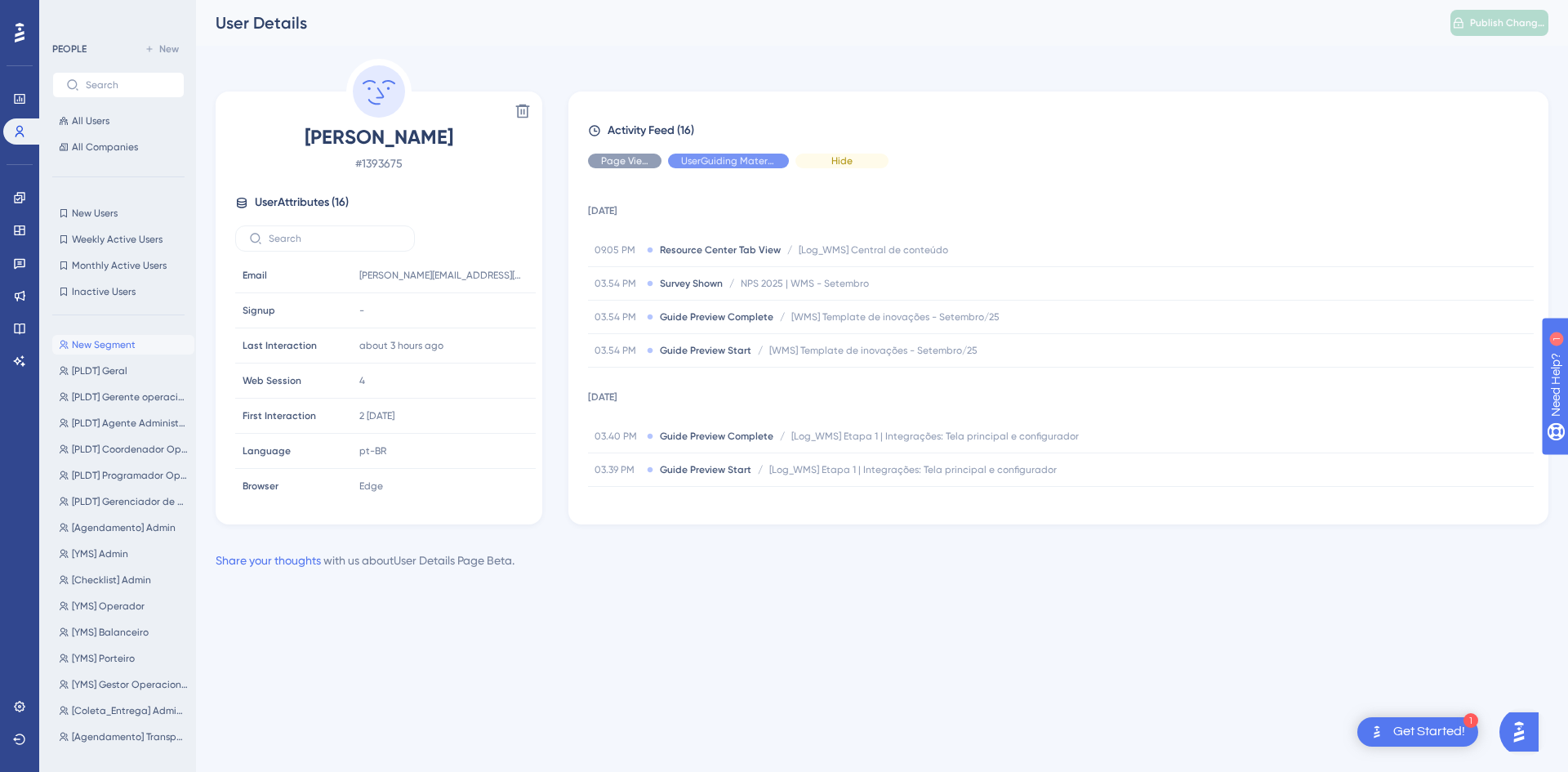
click at [850, 160] on span "Hide" at bounding box center [841, 161] width 21 height 13
click at [616, 395] on td "[DATE]" at bounding box center [1061, 393] width 945 height 52
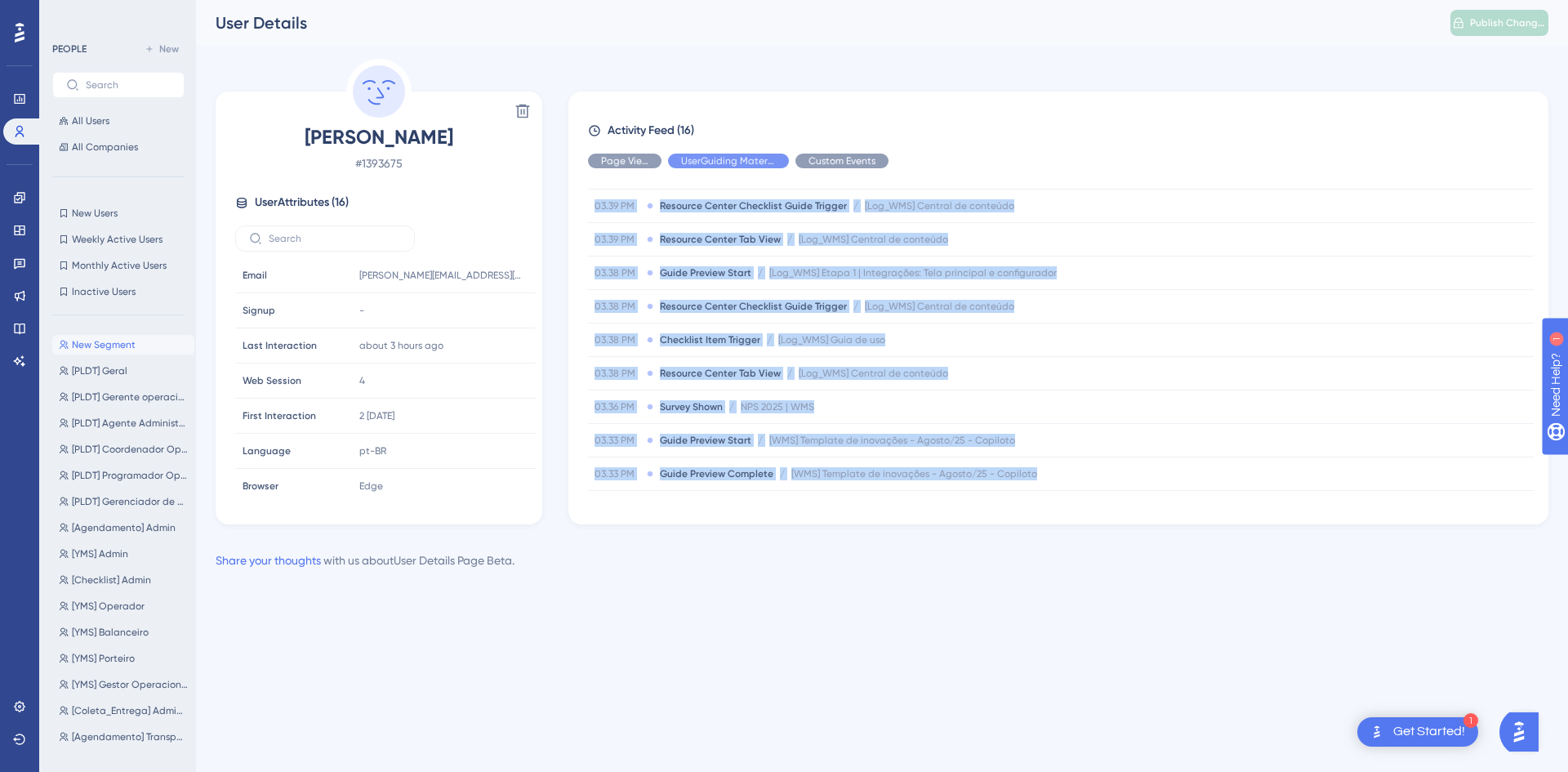
scroll to position [363, 0]
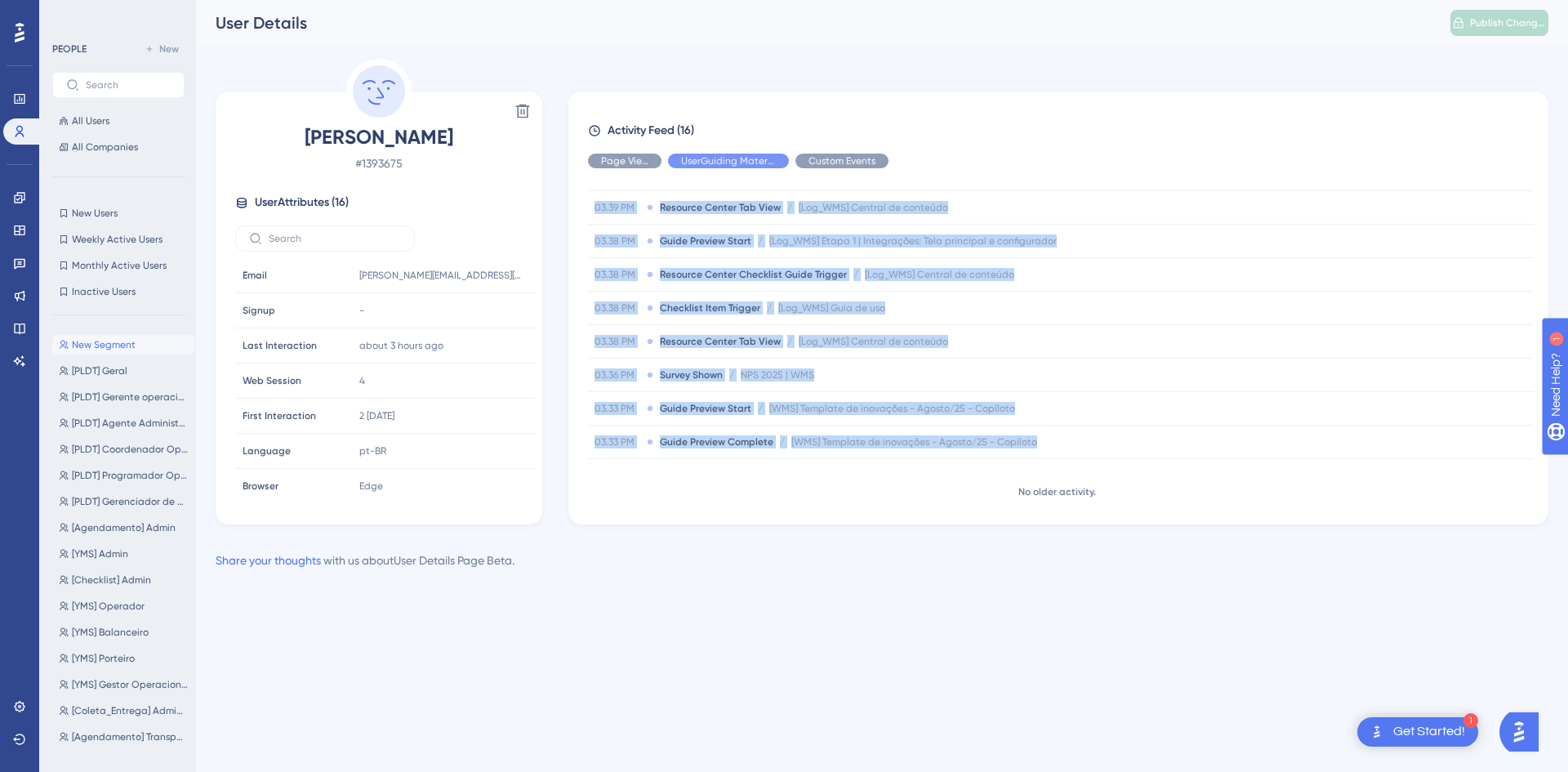
drag, startPoint x: 582, startPoint y: 205, endPoint x: 989, endPoint y: 473, distance: 487.3
click at [989, 473] on div "Activity Feed (16) Page View UserGuiding Material Custom Events 24 [DATE].05 PM…" at bounding box center [1059, 307] width 980 height 433
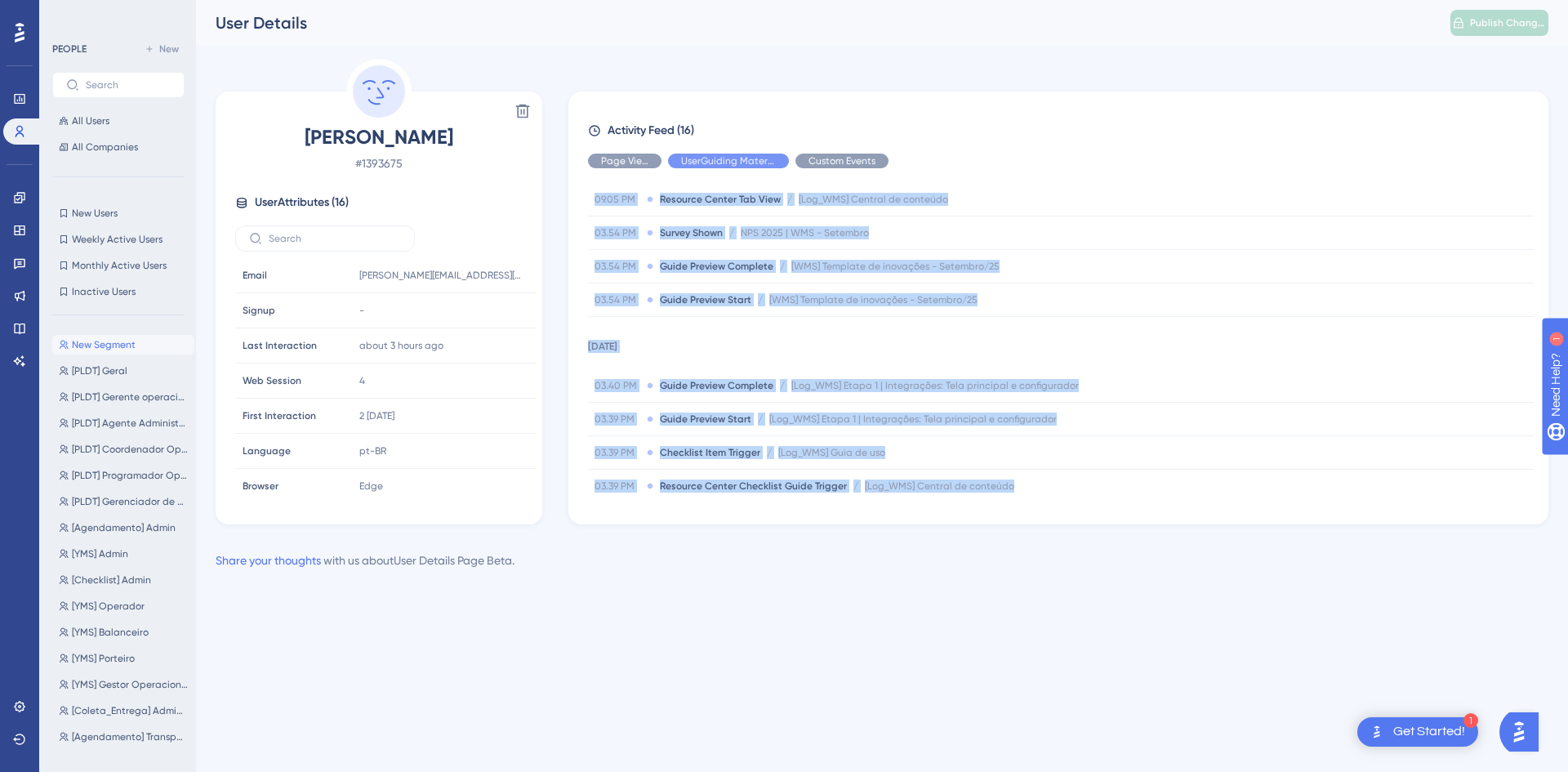
scroll to position [0, 0]
